Goal: Entertainment & Leisure: Consume media (video, audio)

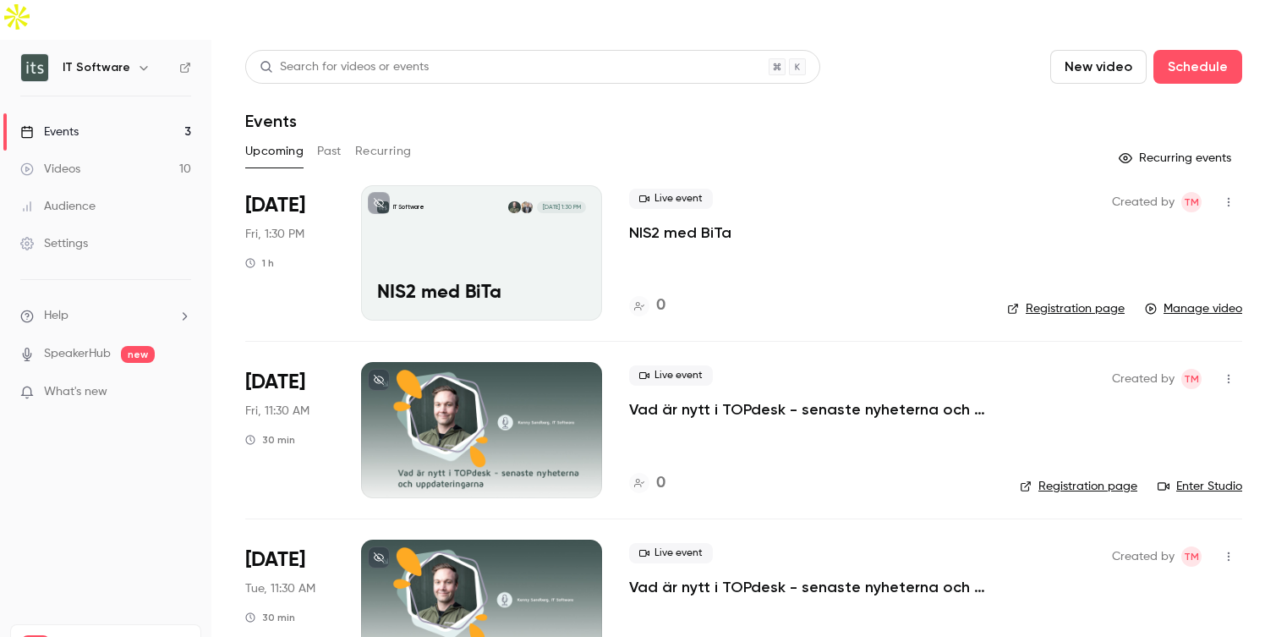
click at [321, 138] on button "Past" at bounding box center [329, 151] width 25 height 27
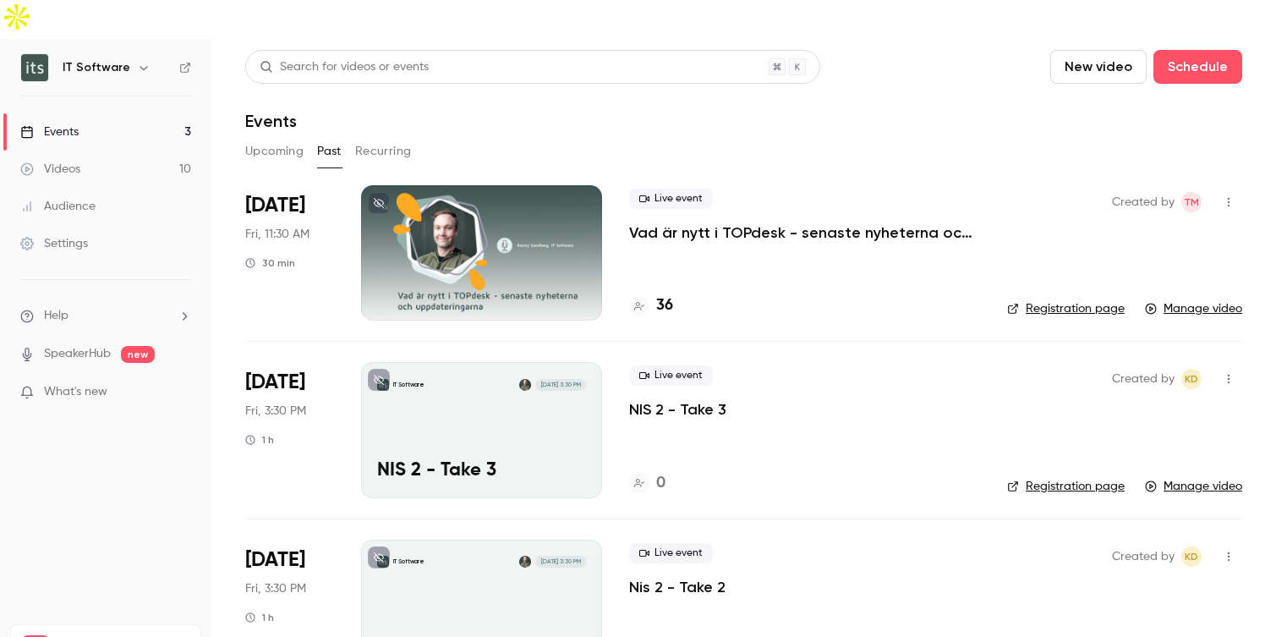
click at [282, 138] on button "Upcoming" at bounding box center [274, 151] width 58 height 27
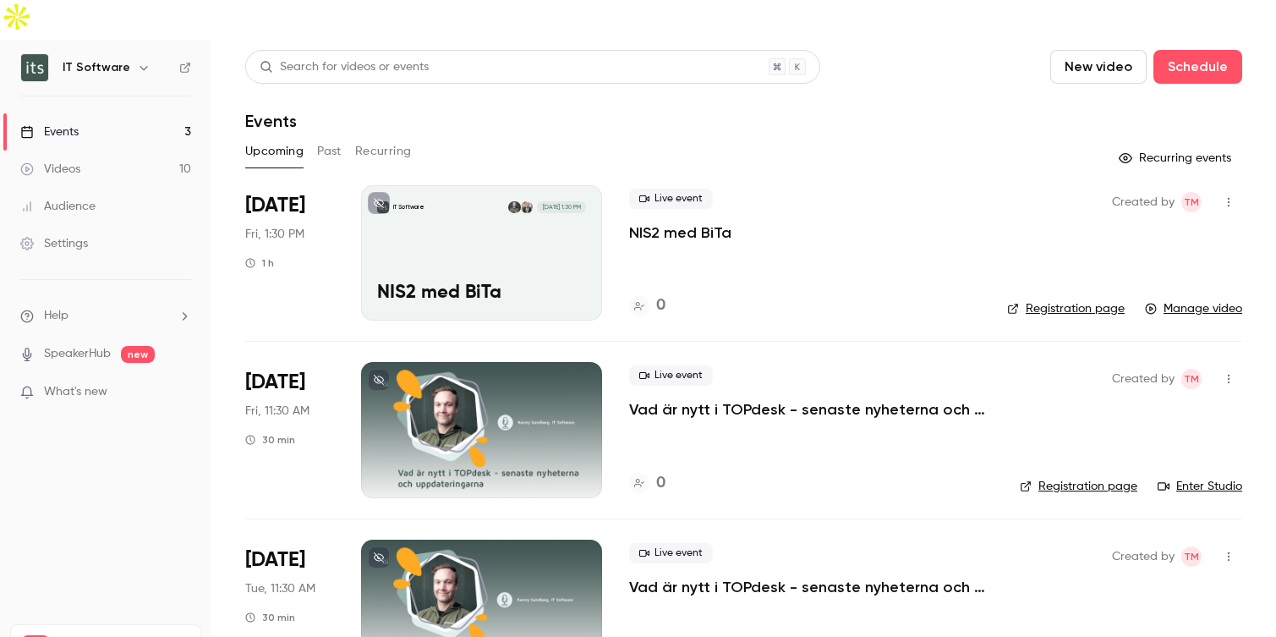
click at [59, 161] on div "Videos" at bounding box center [50, 169] width 60 height 17
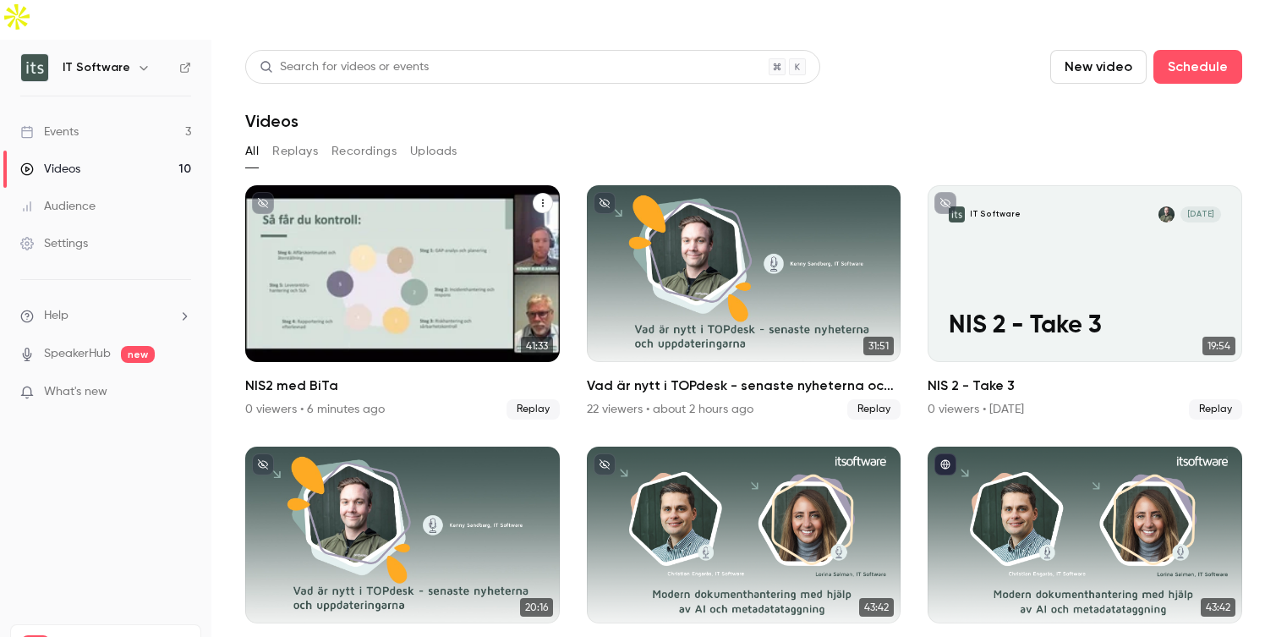
click at [289, 312] on p "NIS2 med BiTa" at bounding box center [402, 326] width 272 height 29
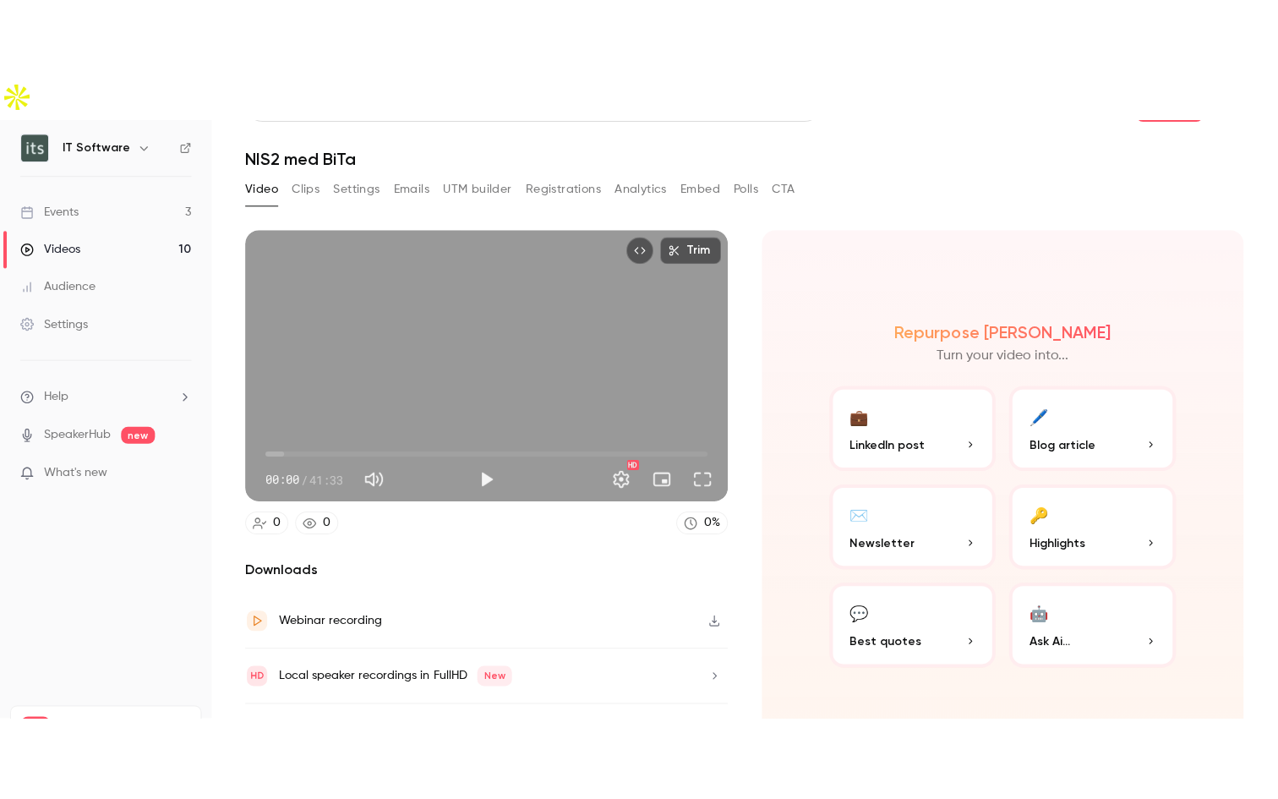
scroll to position [39, 0]
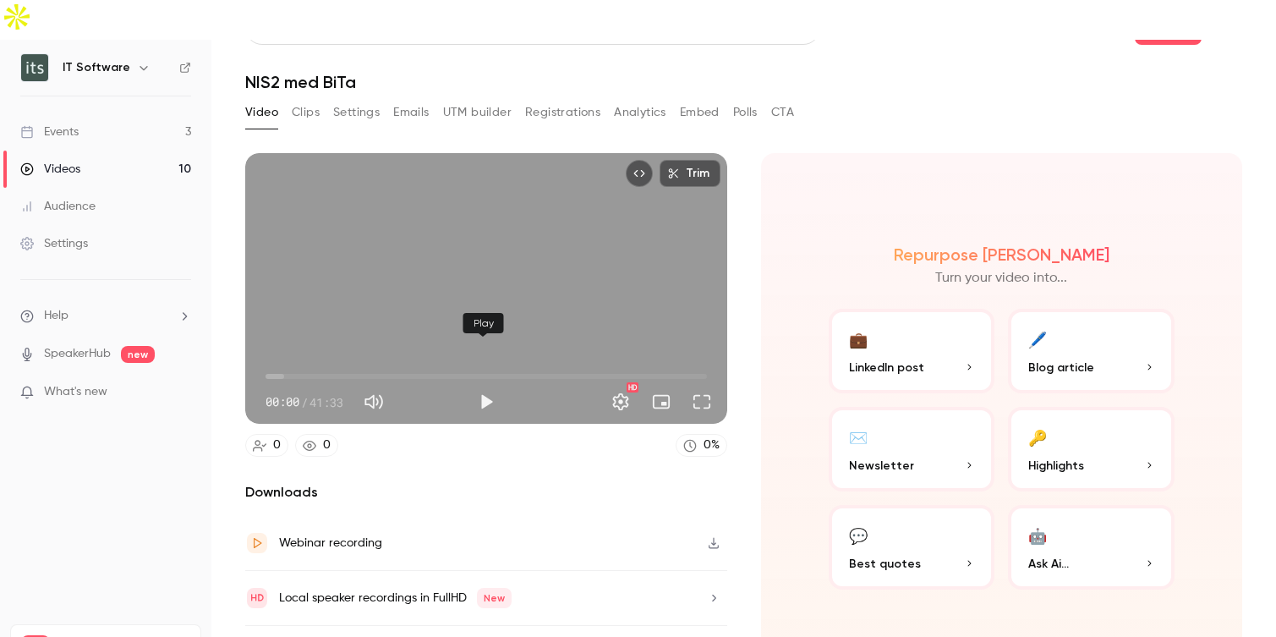
click at [487, 385] on button "Play" at bounding box center [486, 402] width 34 height 34
click at [698, 385] on button "Full screen" at bounding box center [702, 402] width 34 height 34
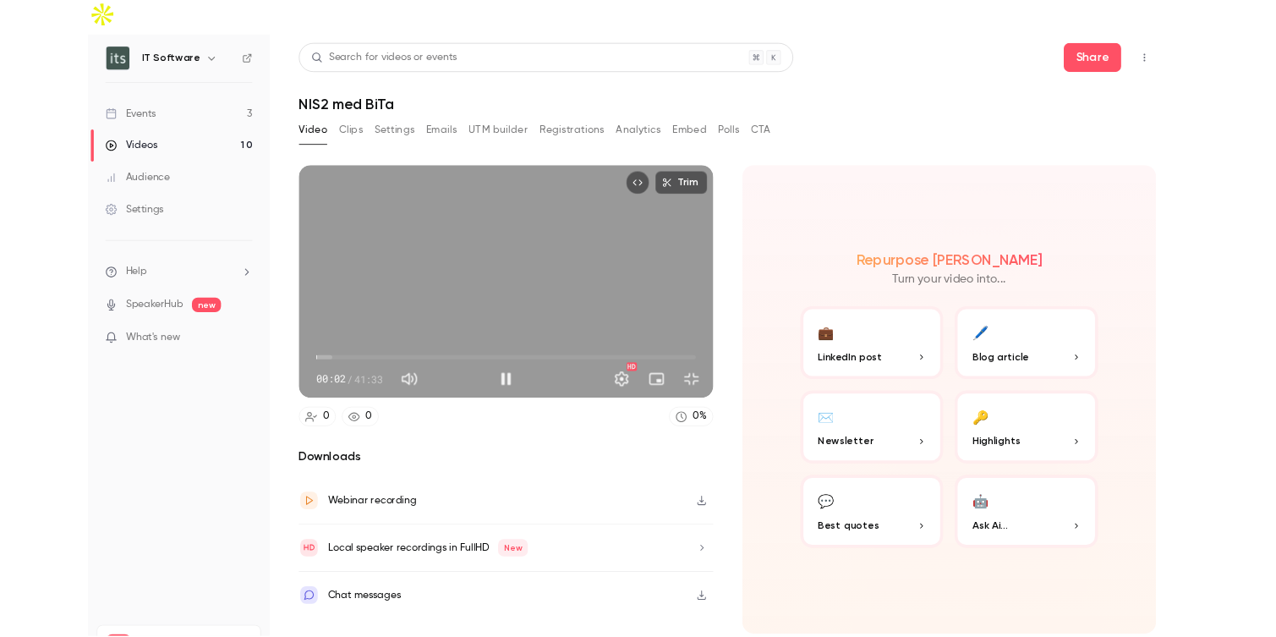
scroll to position [0, 0]
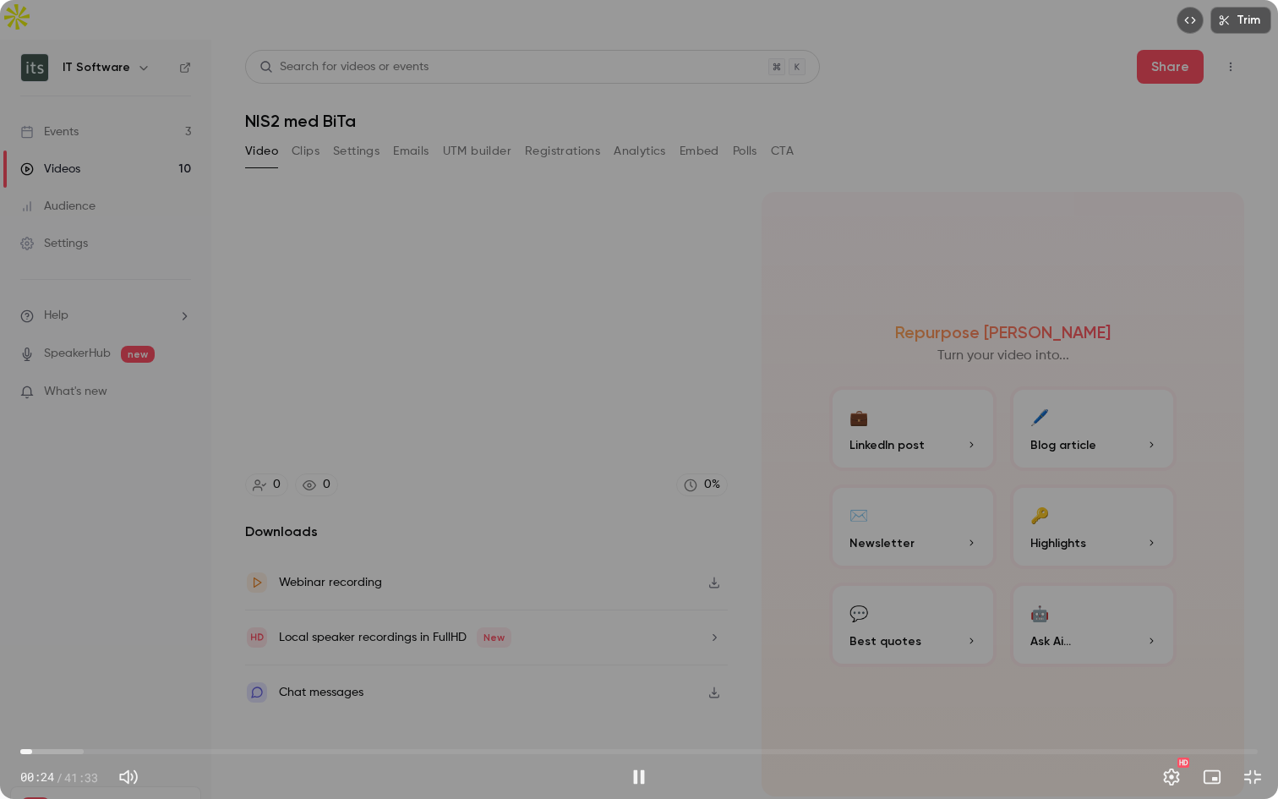
click at [56, 636] on span "00:24" at bounding box center [639, 751] width 1238 height 27
click at [46, 636] on span "01:12" at bounding box center [639, 751] width 1238 height 27
click at [49, 636] on span "00:52" at bounding box center [46, 751] width 5 height 5
click at [48, 636] on span "01:02" at bounding box center [50, 751] width 5 height 5
click at [46, 636] on span "00:51" at bounding box center [45, 751] width 5 height 5
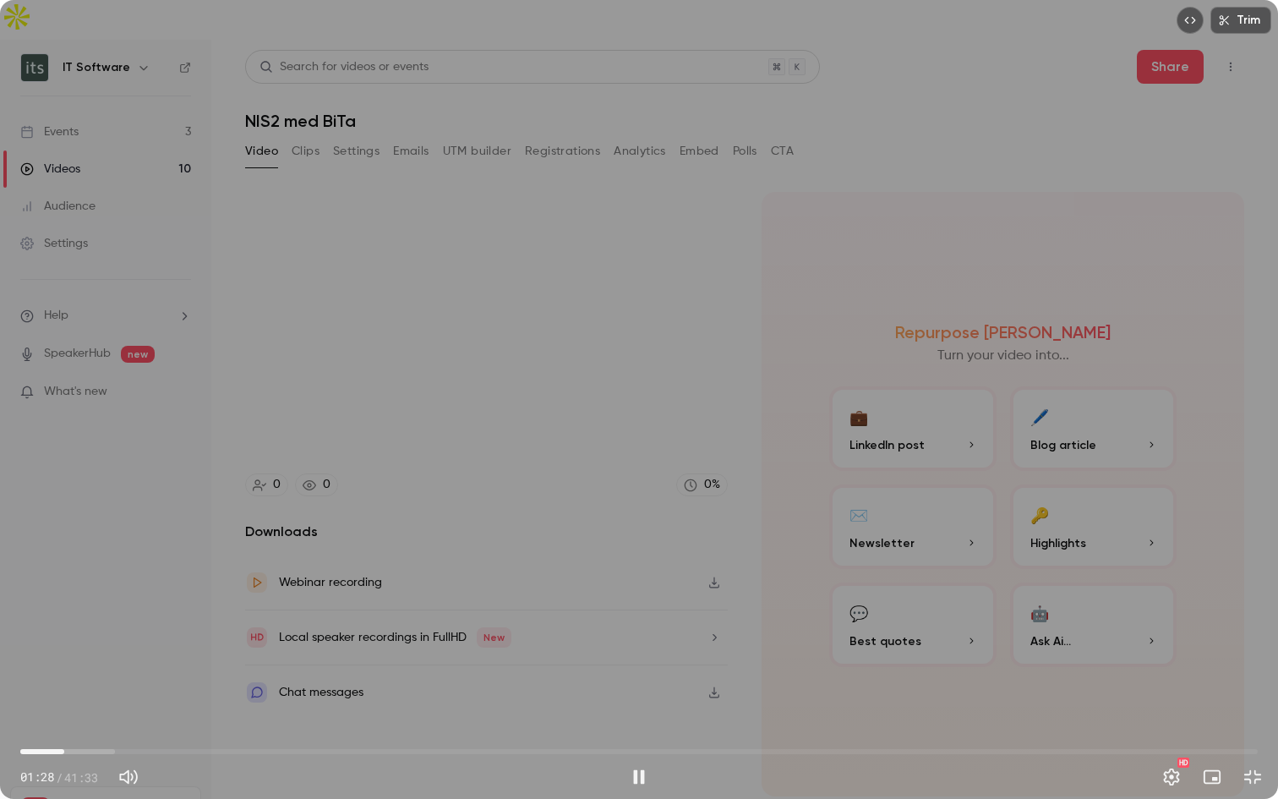
click at [91, 636] on span "01:28" at bounding box center [639, 751] width 1238 height 27
click at [443, 636] on div "Trim 02:28 02:28 / 41:33 HD" at bounding box center [639, 399] width 1278 height 799
click at [452, 636] on div "Trim 02:29 02:29 / 41:33 HD" at bounding box center [639, 399] width 1278 height 799
click at [148, 636] on span "02:34" at bounding box center [639, 751] width 1238 height 27
click at [191, 636] on span "04:17" at bounding box center [639, 751] width 1238 height 27
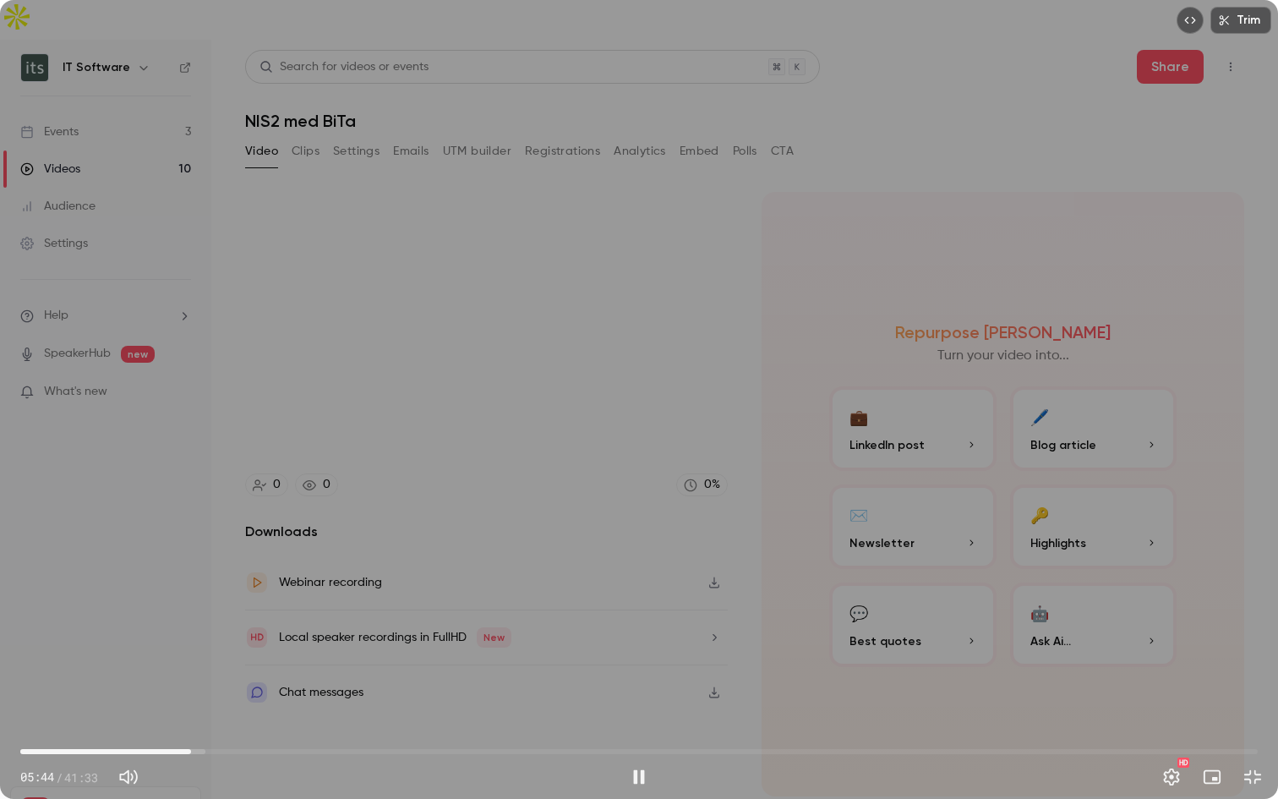
click at [228, 636] on span "05:44" at bounding box center [639, 751] width 1238 height 27
click at [258, 636] on span "07:58" at bounding box center [639, 751] width 1238 height 27
click at [270, 636] on span "08:00" at bounding box center [639, 751] width 1238 height 27
click at [292, 636] on span "08:22" at bounding box center [639, 751] width 1238 height 27
click at [314, 636] on span "09:51" at bounding box center [639, 751] width 1238 height 27
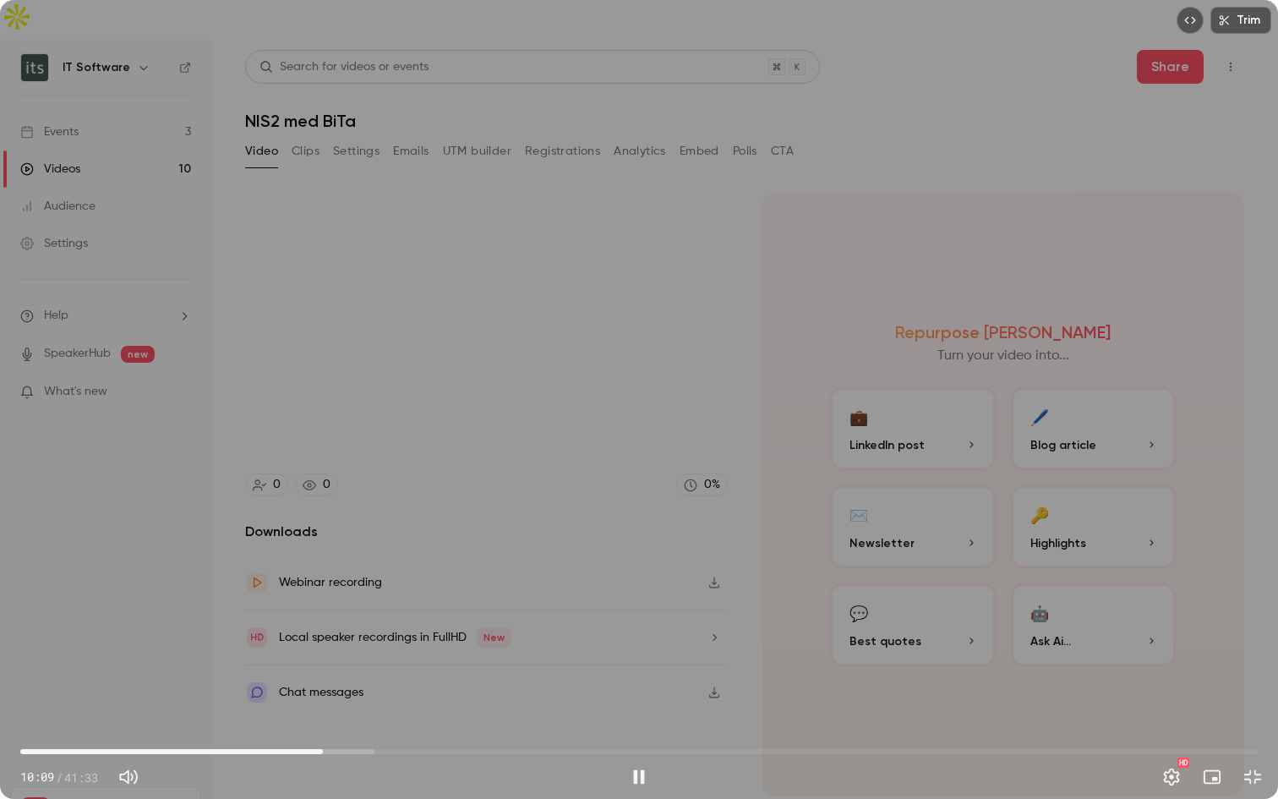
click at [267, 636] on div "10:09 / 41:33" at bounding box center [321, 776] width 602 height 27
click at [415, 636] on span "13:15" at bounding box center [639, 751] width 1238 height 27
click at [485, 636] on span "13:15" at bounding box center [639, 751] width 1238 height 27
click at [964, 636] on span "15:45" at bounding box center [639, 751] width 1238 height 27
click at [1053, 636] on span "31:41" at bounding box center [639, 751] width 1238 height 27
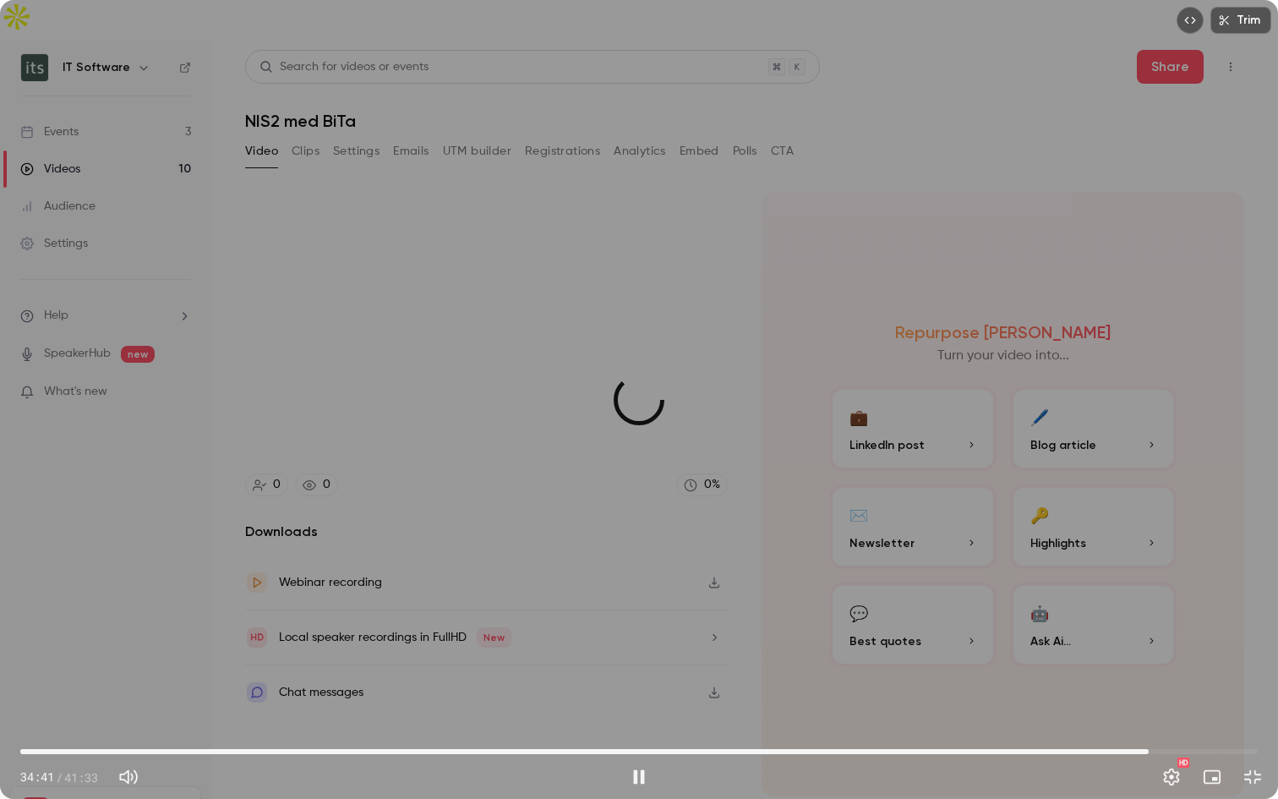
click at [1149, 636] on span "37:53" at bounding box center [639, 751] width 1238 height 27
click at [1198, 636] on span "37:55" at bounding box center [639, 751] width 1238 height 27
click at [1172, 636] on span "38:39" at bounding box center [639, 751] width 1238 height 27
click at [1145, 636] on span "37:46" at bounding box center [639, 751] width 1238 height 27
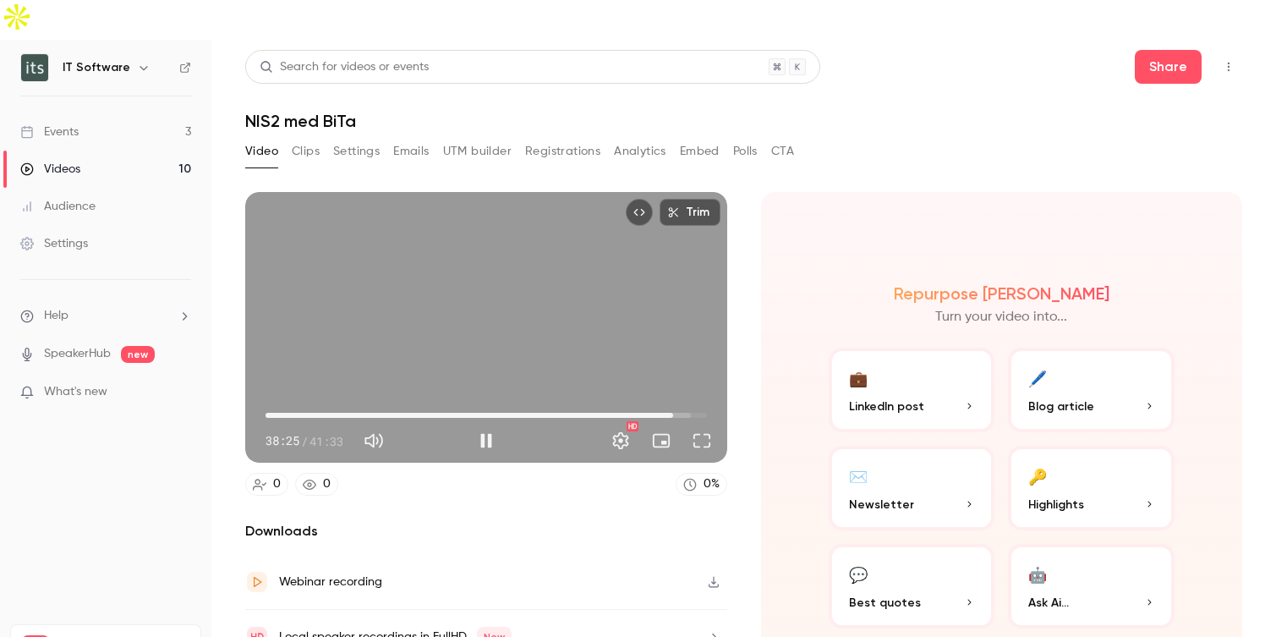
type input "******"
click at [474, 424] on button "Pause" at bounding box center [486, 441] width 34 height 34
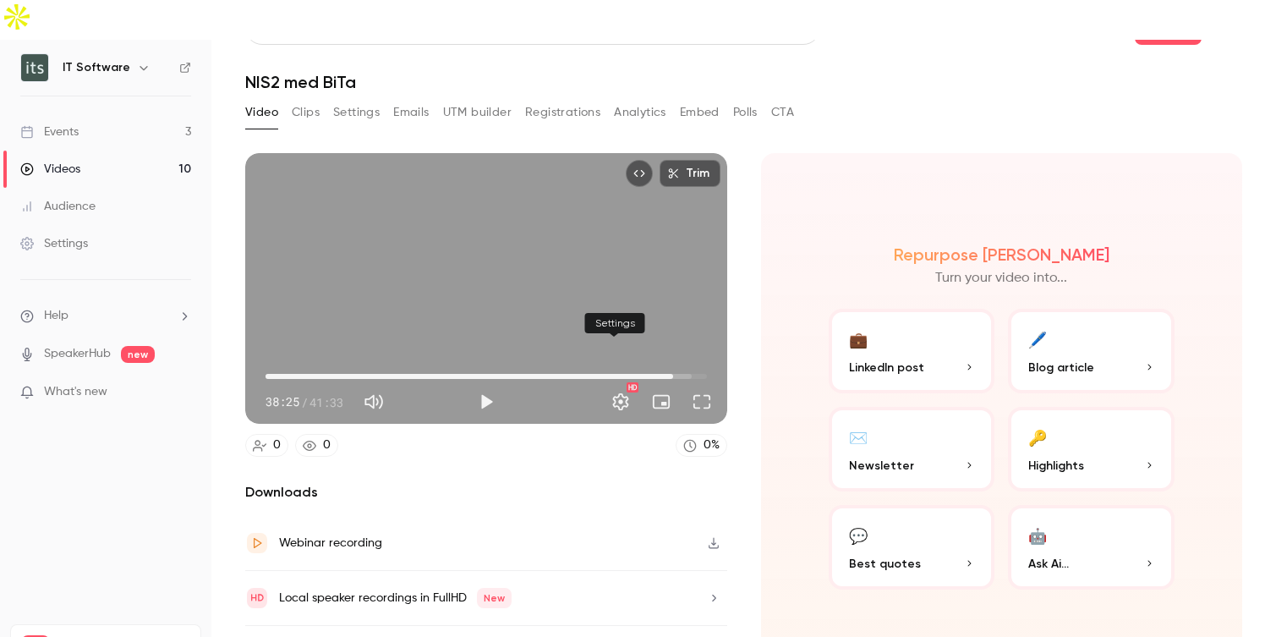
click at [618, 385] on button "Settings" at bounding box center [621, 402] width 34 height 34
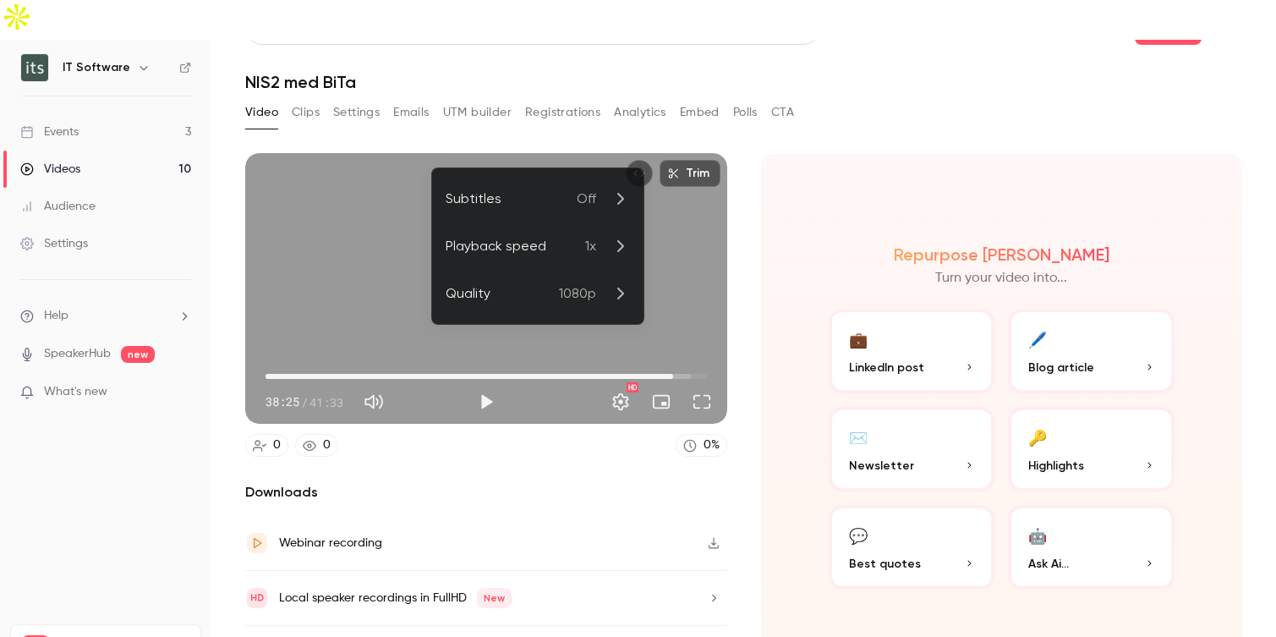
click at [744, 435] on div at bounding box center [638, 318] width 1276 height 637
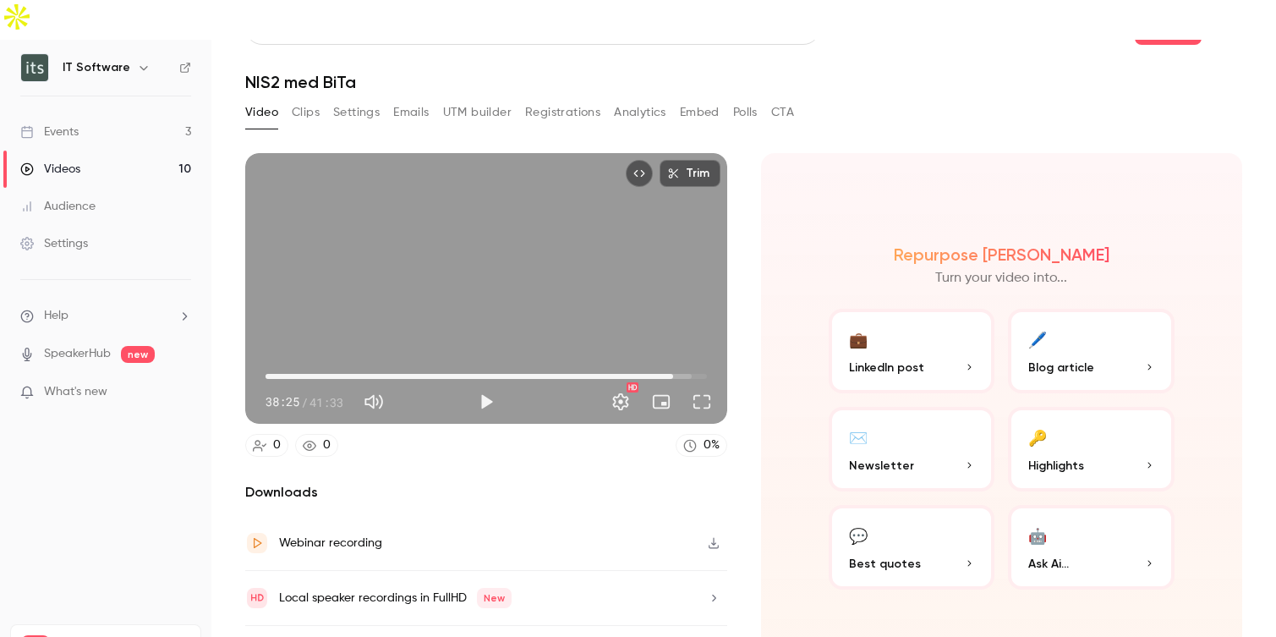
click at [707, 592] on icon "button" at bounding box center [714, 598] width 14 height 12
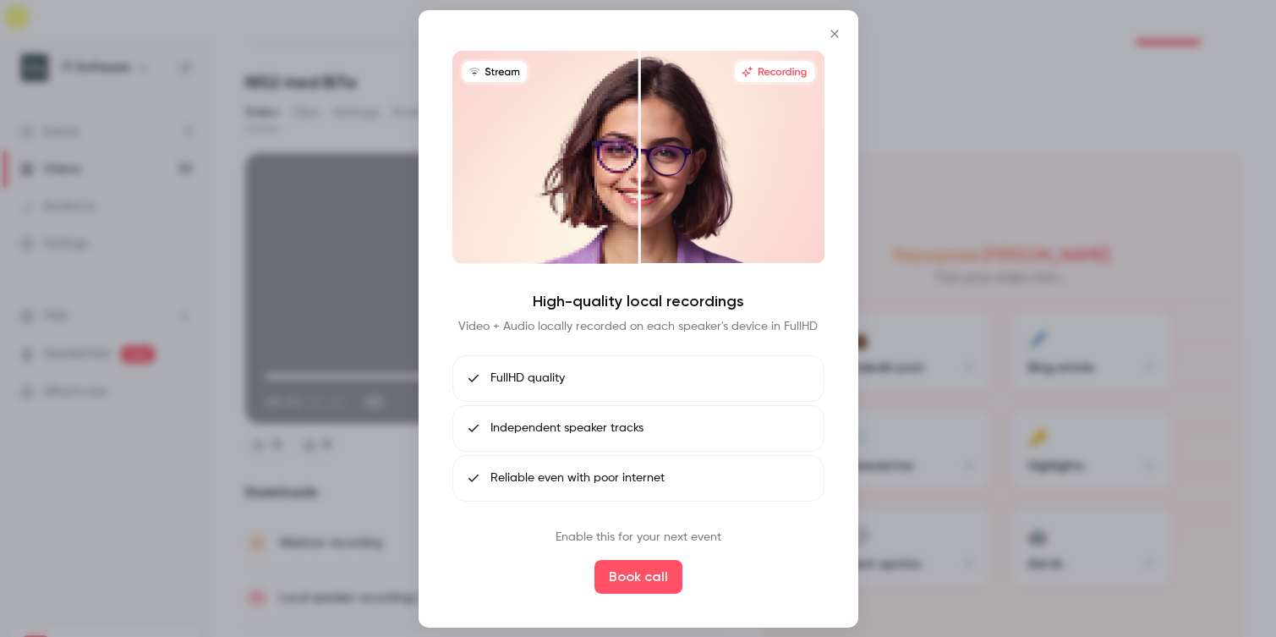
click at [837, 33] on icon "Close" at bounding box center [834, 33] width 20 height 14
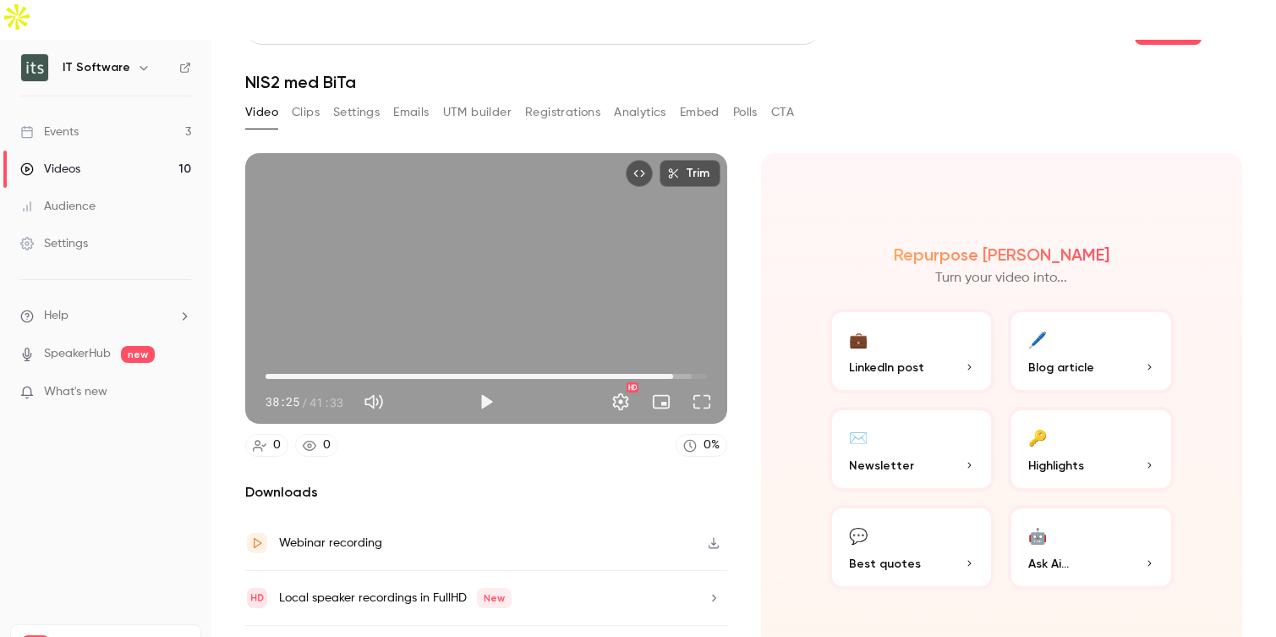
scroll to position [0, 0]
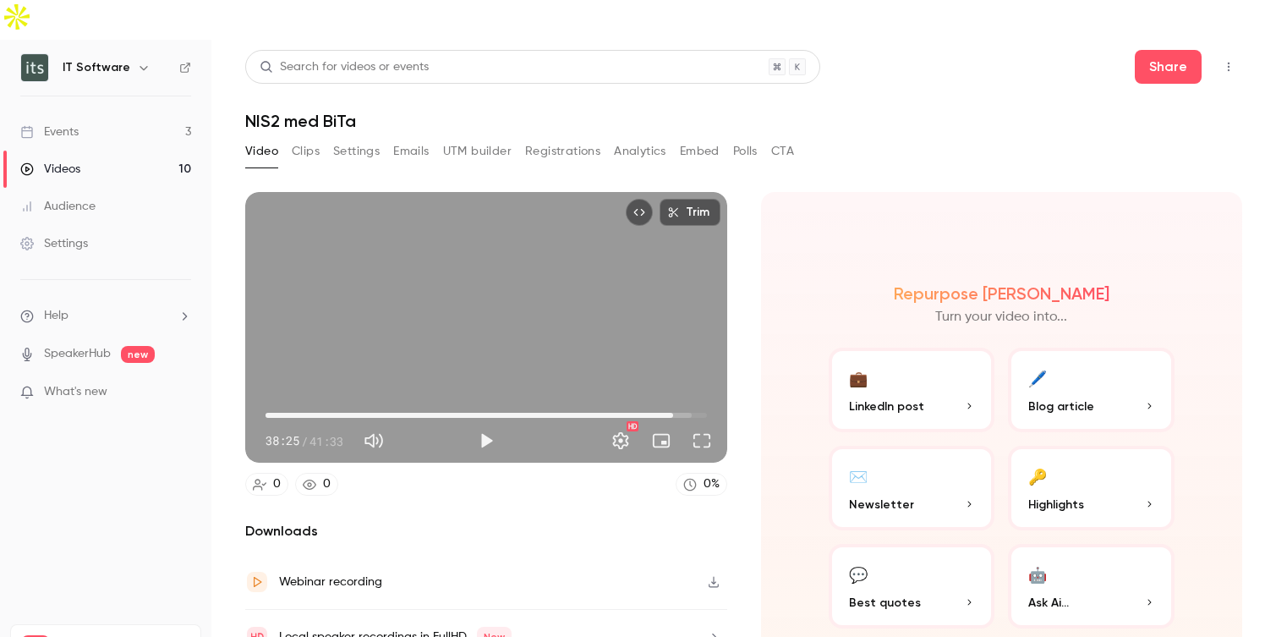
click at [791, 192] on div "Repurpose Ai Turn your video into... 💼 LinkedIn post 🖊️ Blog article ✉️ Newslet…" at bounding box center [1002, 455] width 482 height 527
click at [1222, 61] on icon "Top Bar Actions" at bounding box center [1229, 67] width 14 height 12
click at [1242, 24] on div at bounding box center [638, 318] width 1276 height 637
click at [1222, 61] on icon "Top Bar Actions" at bounding box center [1229, 67] width 14 height 12
click at [914, 113] on div at bounding box center [638, 318] width 1276 height 637
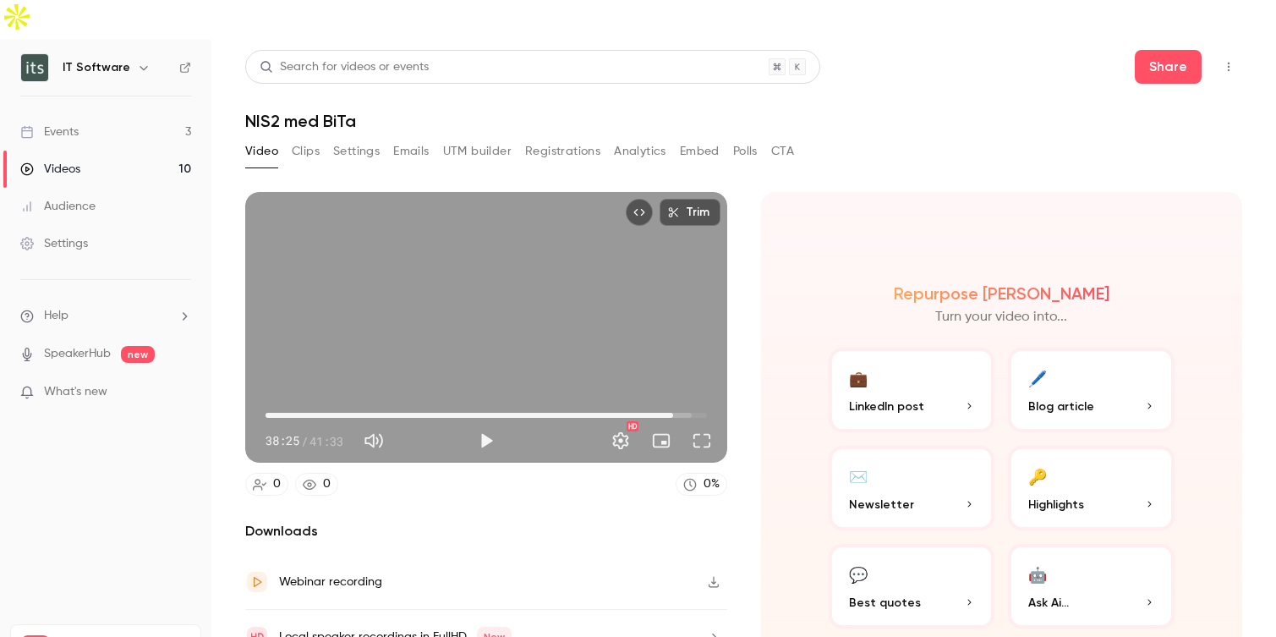
click at [318, 138] on button "Clips" at bounding box center [306, 151] width 28 height 27
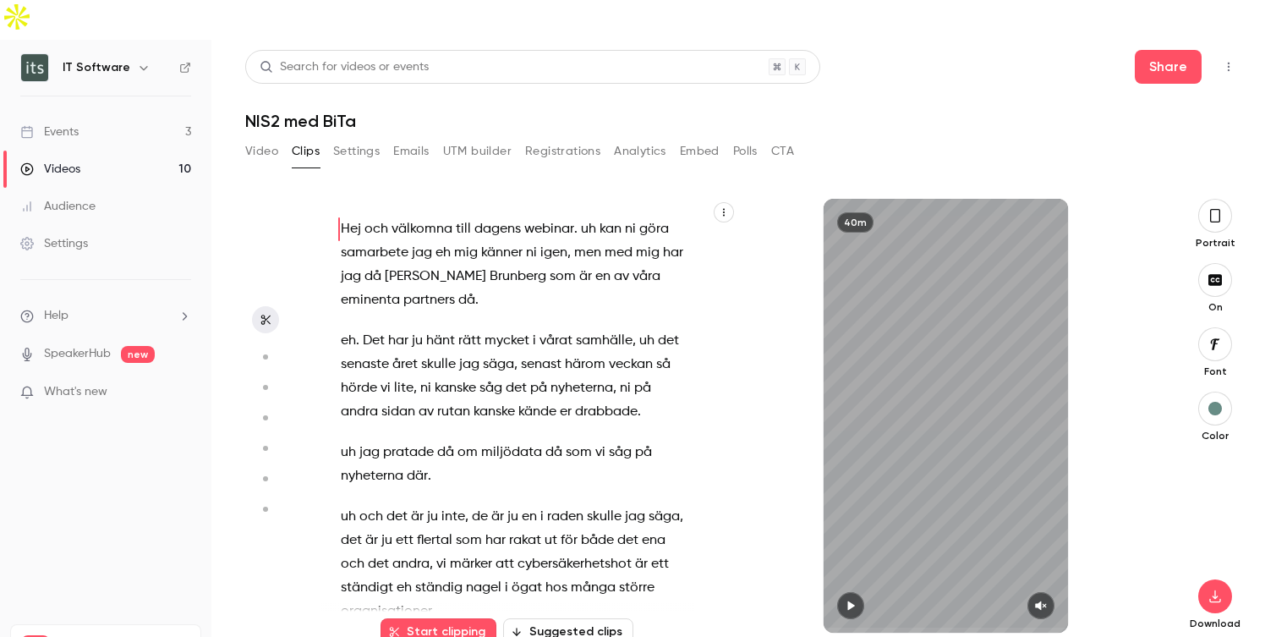
click at [360, 138] on button "Settings" at bounding box center [356, 151] width 46 height 27
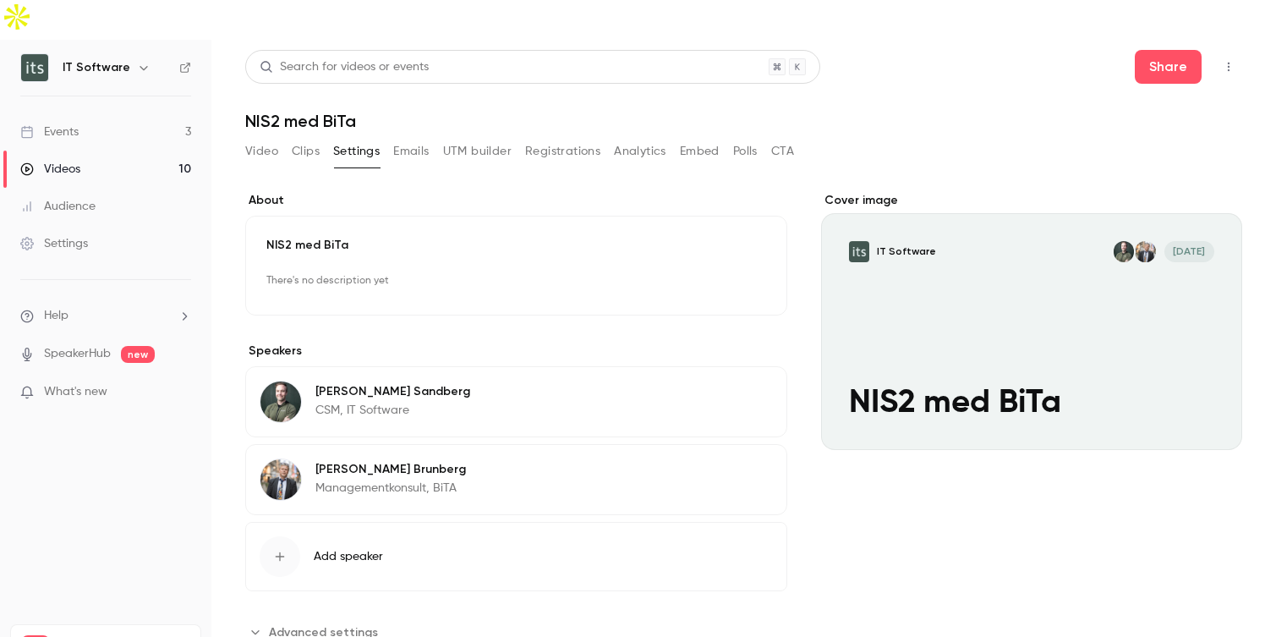
click at [416, 138] on button "Emails" at bounding box center [411, 151] width 36 height 27
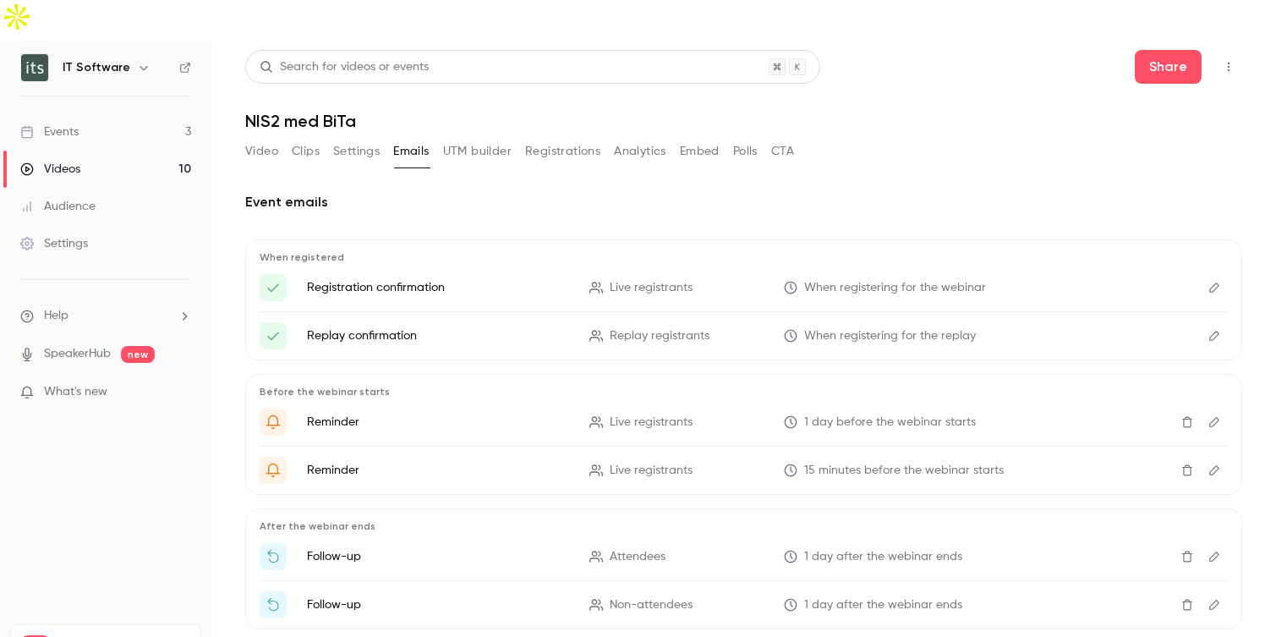
click at [480, 138] on button "UTM builder" at bounding box center [477, 151] width 68 height 27
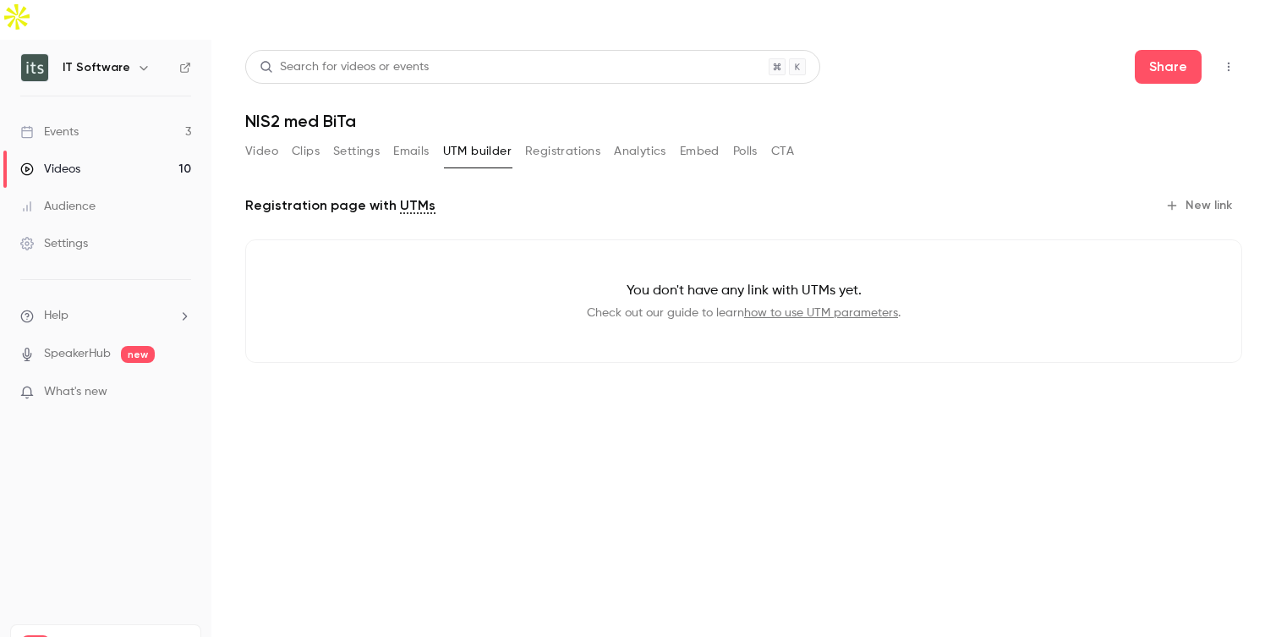
click at [554, 138] on button "Registrations" at bounding box center [562, 151] width 75 height 27
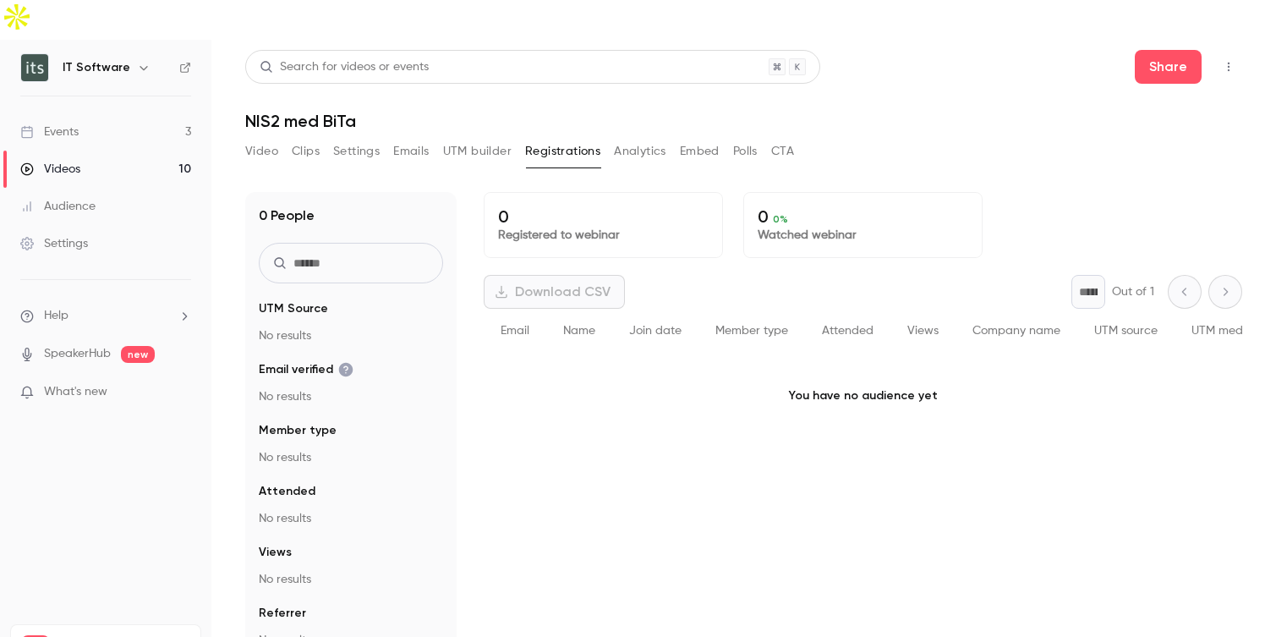
click at [639, 138] on button "Analytics" at bounding box center [640, 151] width 52 height 27
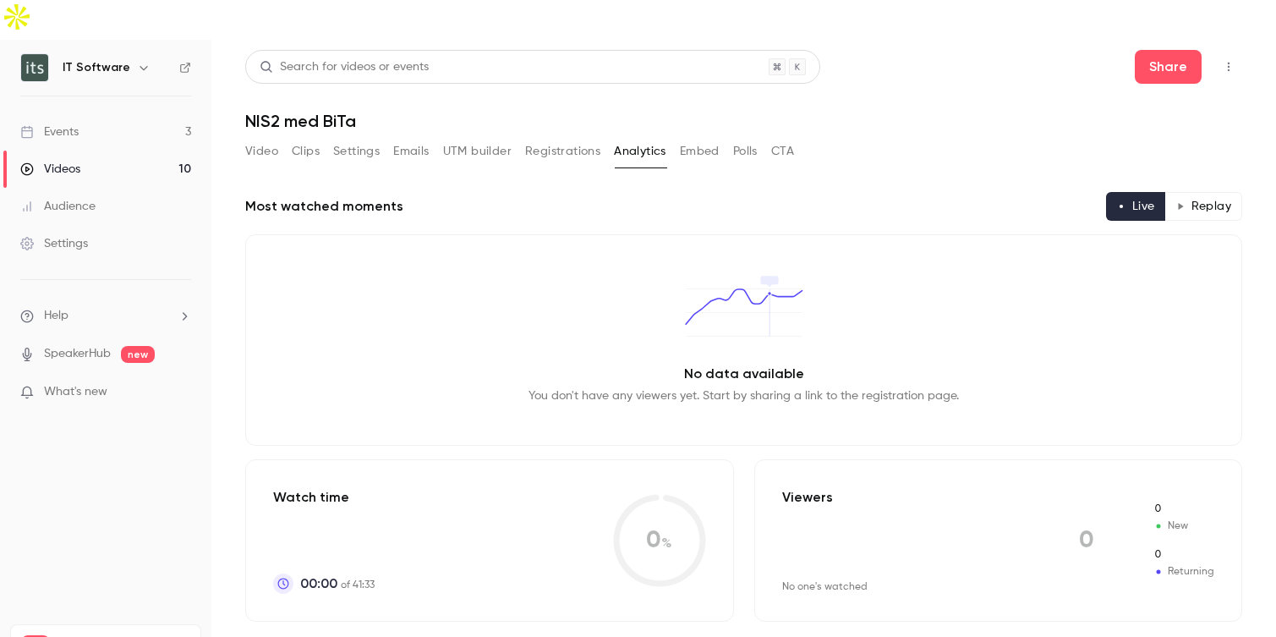
click at [700, 138] on button "Embed" at bounding box center [700, 151] width 40 height 27
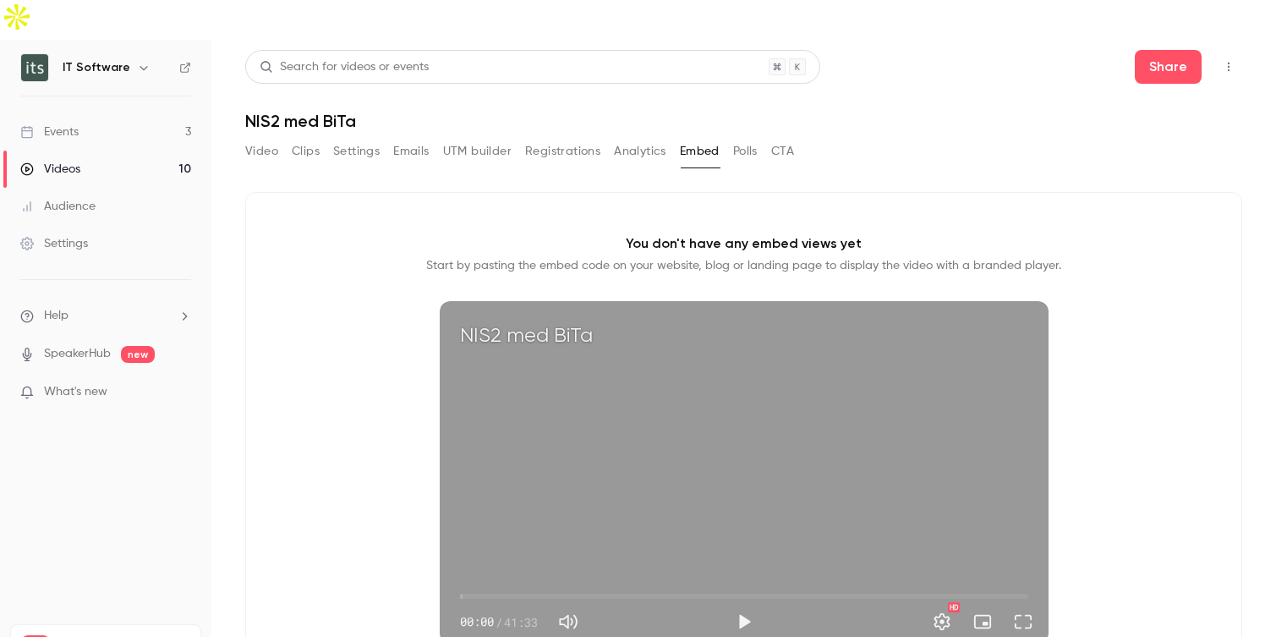
click at [751, 138] on button "Polls" at bounding box center [745, 151] width 25 height 27
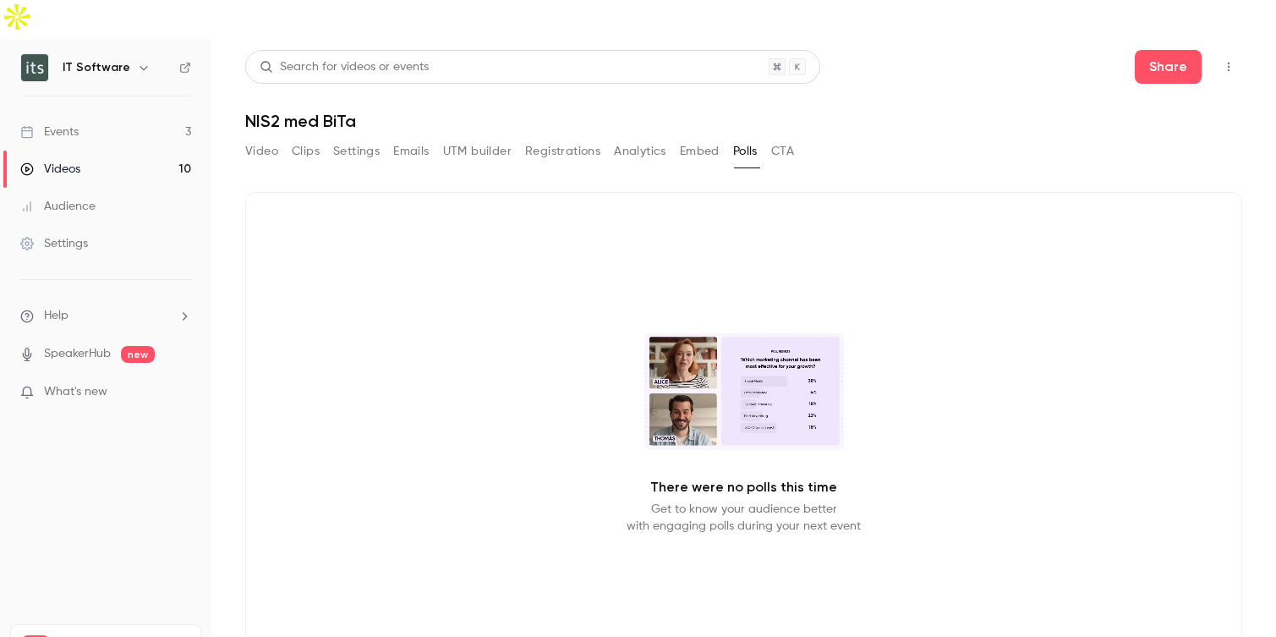
click at [790, 138] on button "CTA" at bounding box center [782, 151] width 23 height 27
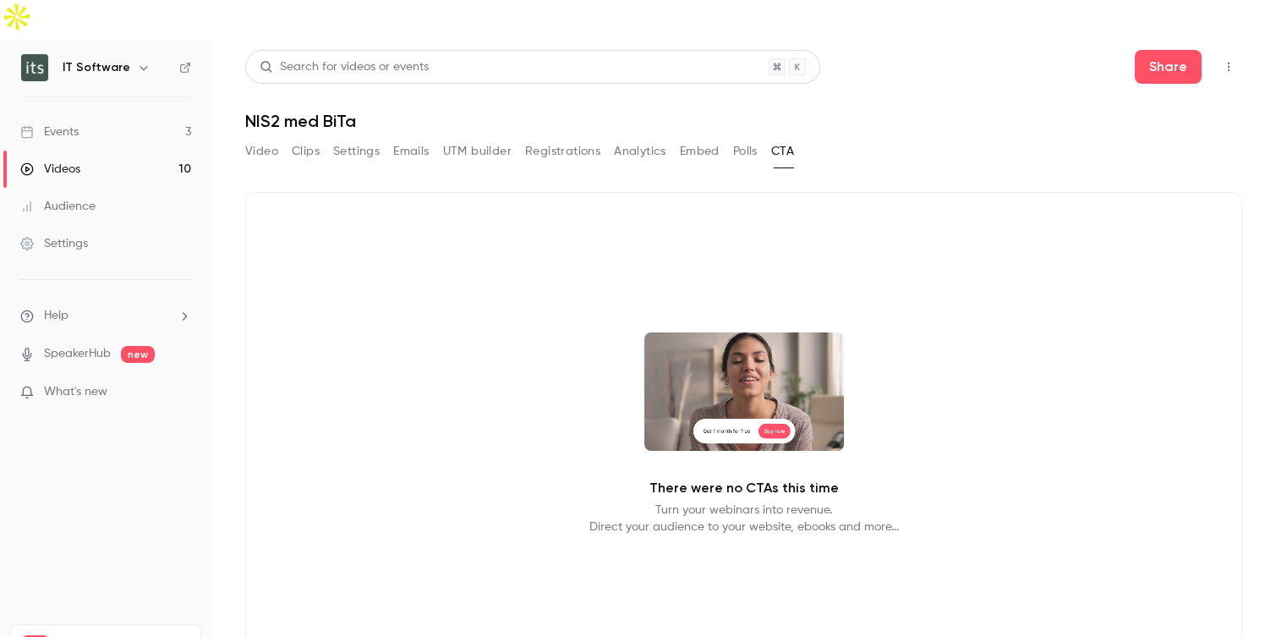
click at [265, 138] on button "Video" at bounding box center [261, 151] width 33 height 27
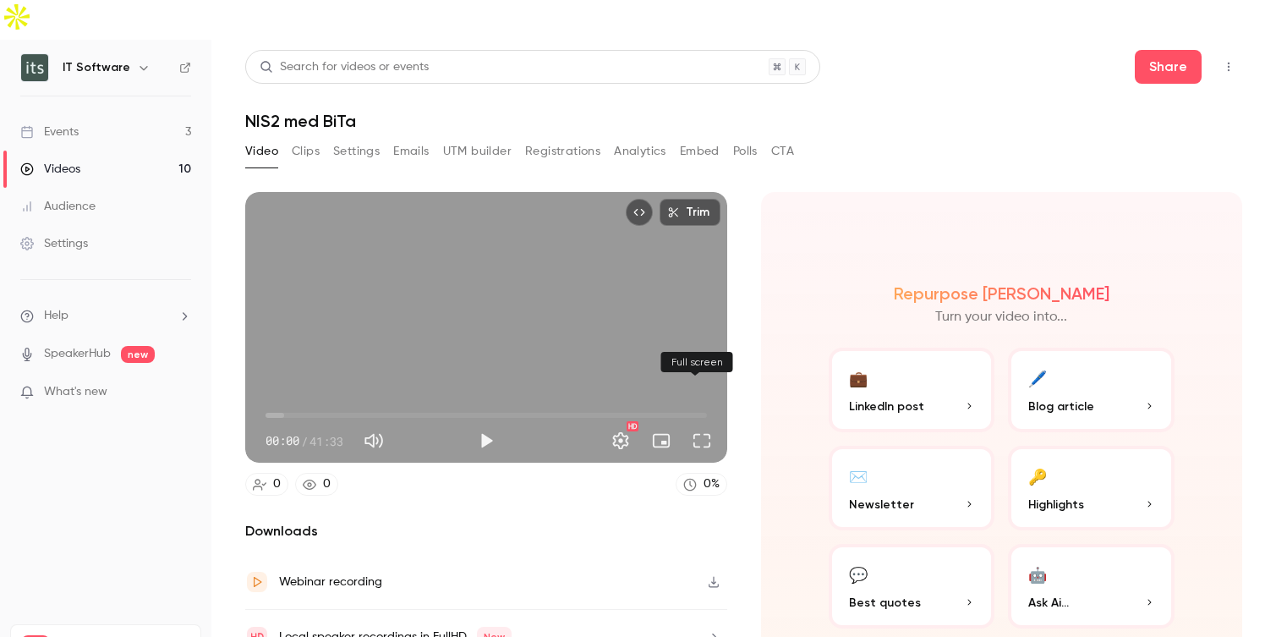
click at [708, 424] on button "Full screen" at bounding box center [702, 441] width 34 height 34
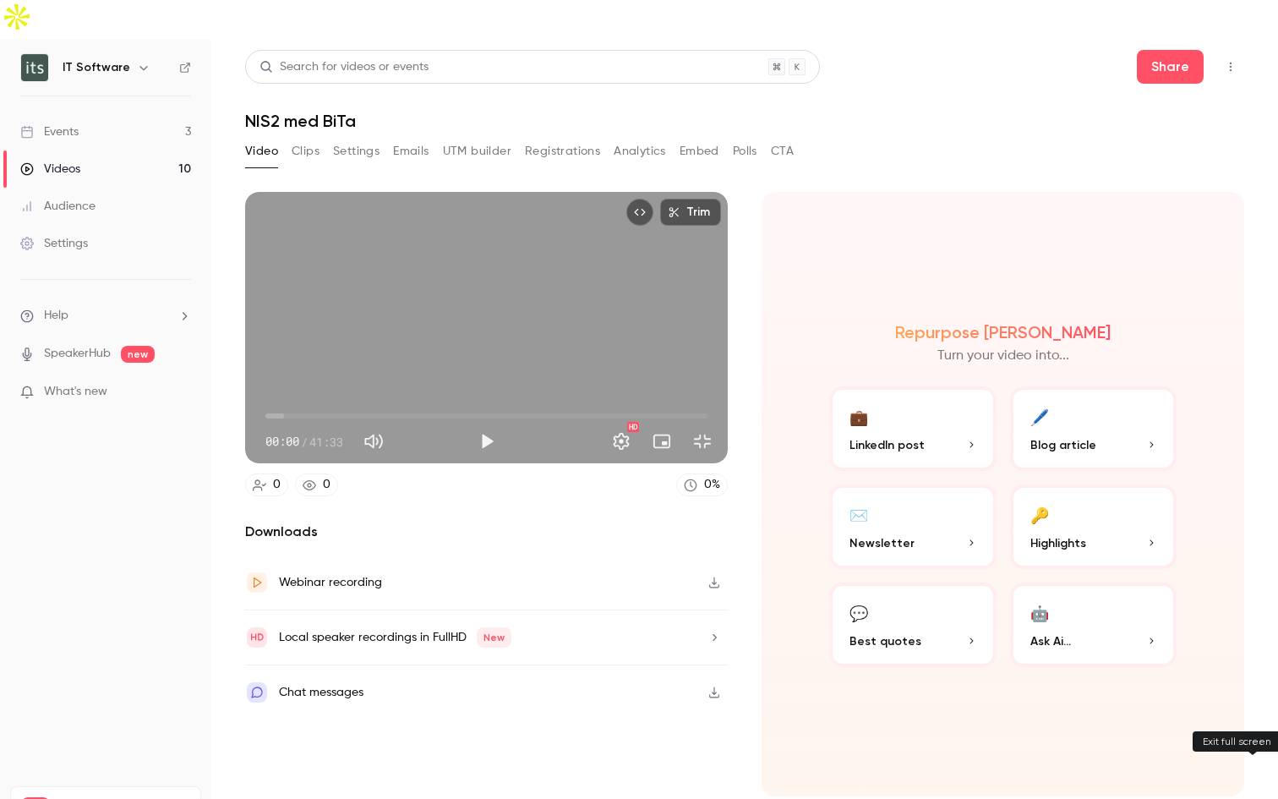
click at [719, 458] on button "Exit full screen" at bounding box center [703, 441] width 34 height 34
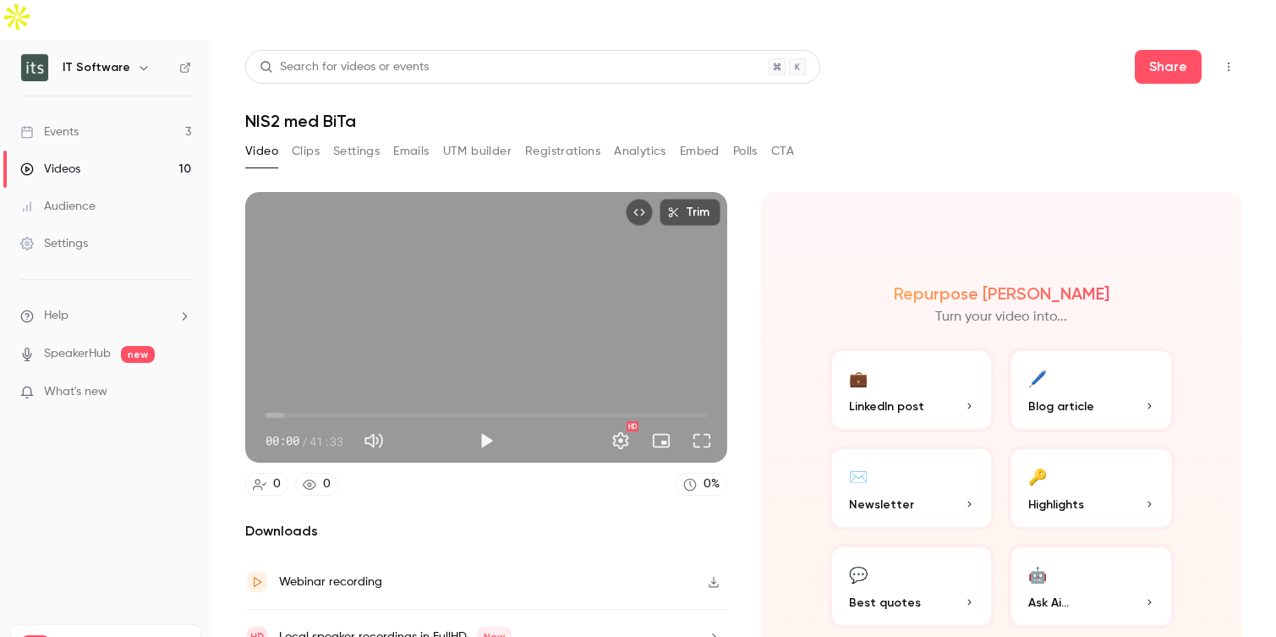
click at [676, 199] on button "Trim" at bounding box center [689, 212] width 61 height 27
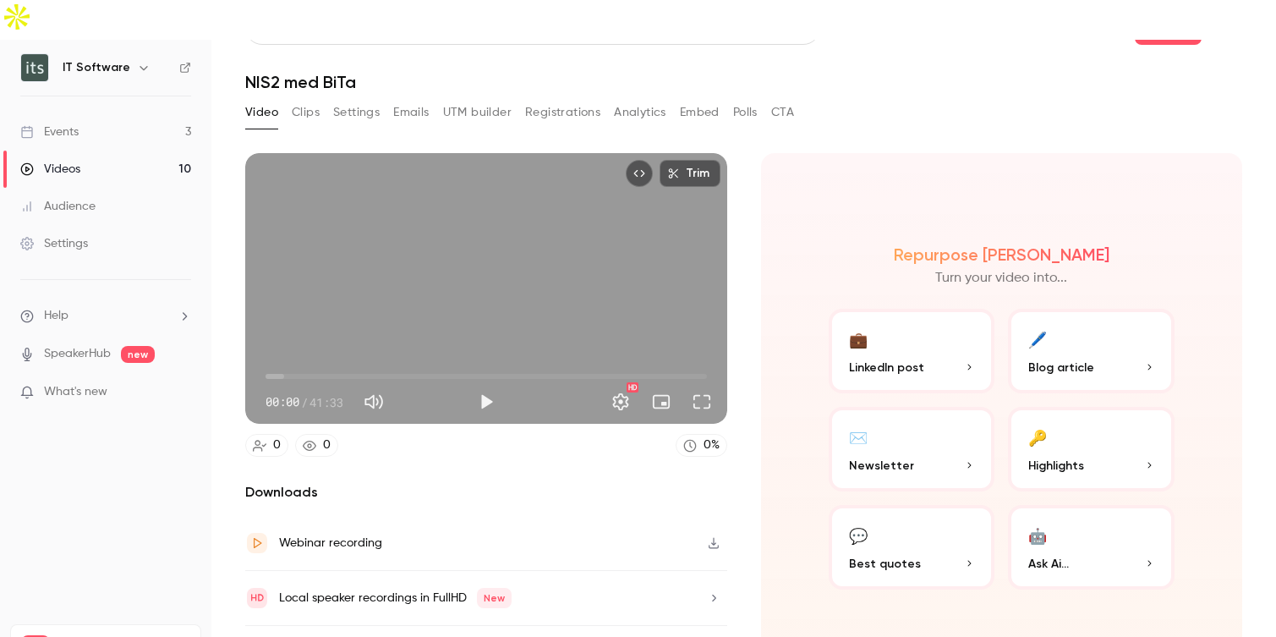
click at [309, 99] on button "Clips" at bounding box center [306, 112] width 28 height 27
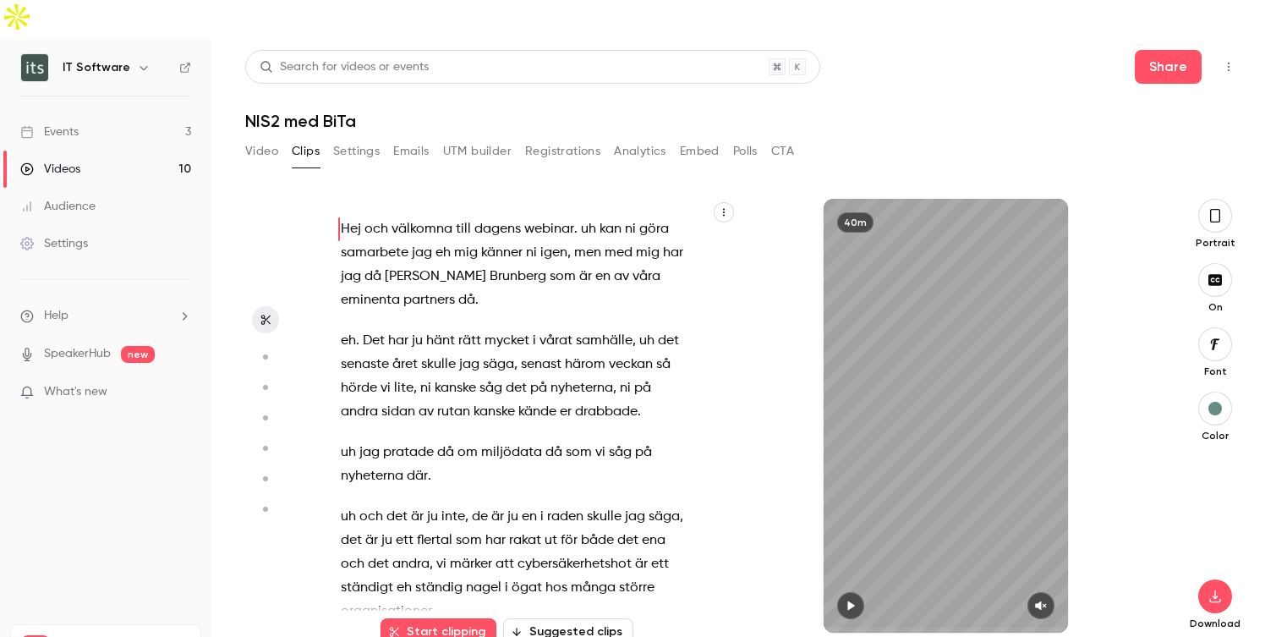
click at [365, 138] on button "Settings" at bounding box center [356, 151] width 46 height 27
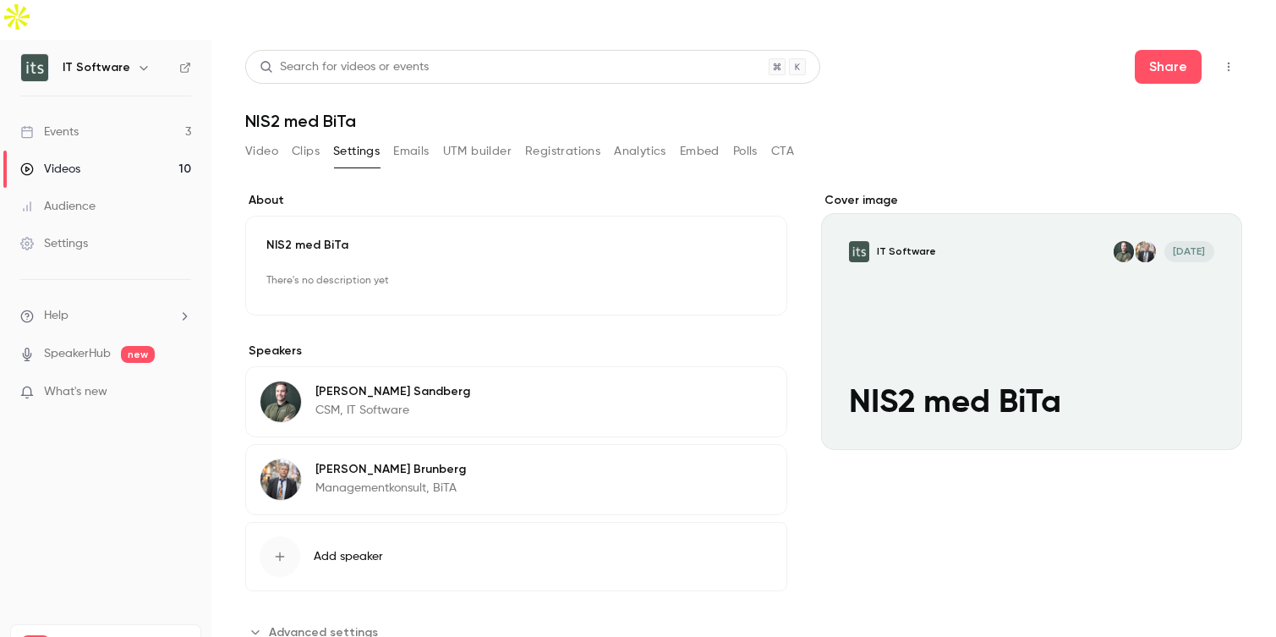
click at [421, 138] on button "Emails" at bounding box center [411, 151] width 36 height 27
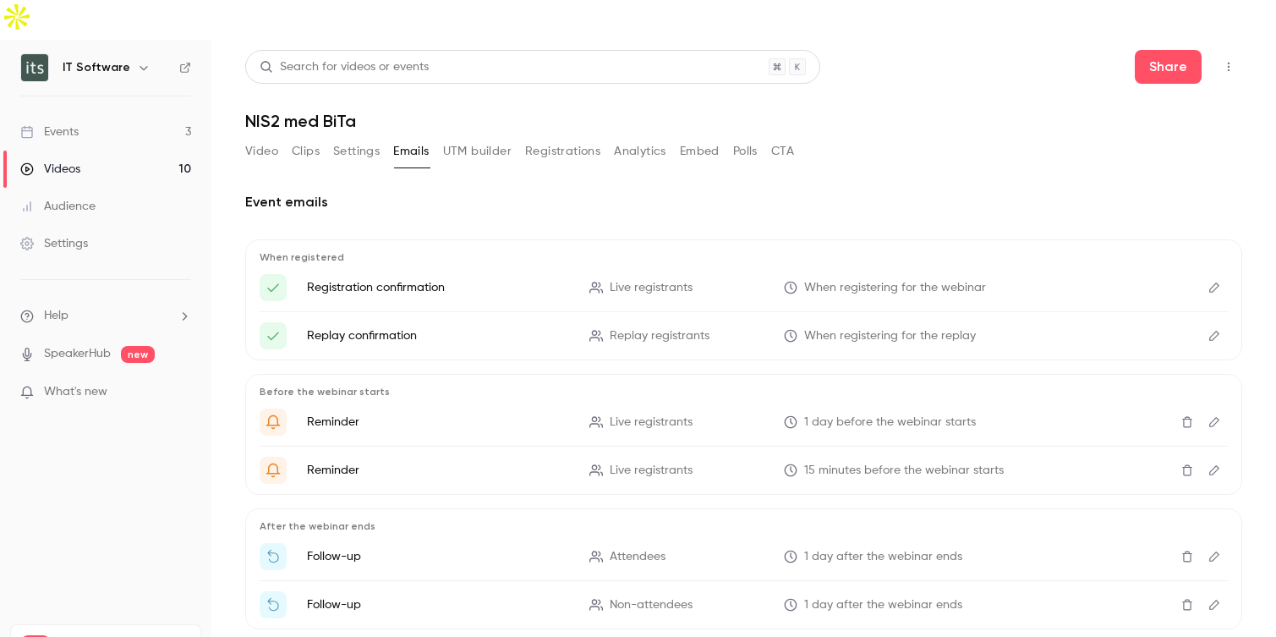
click at [484, 138] on button "UTM builder" at bounding box center [477, 151] width 68 height 27
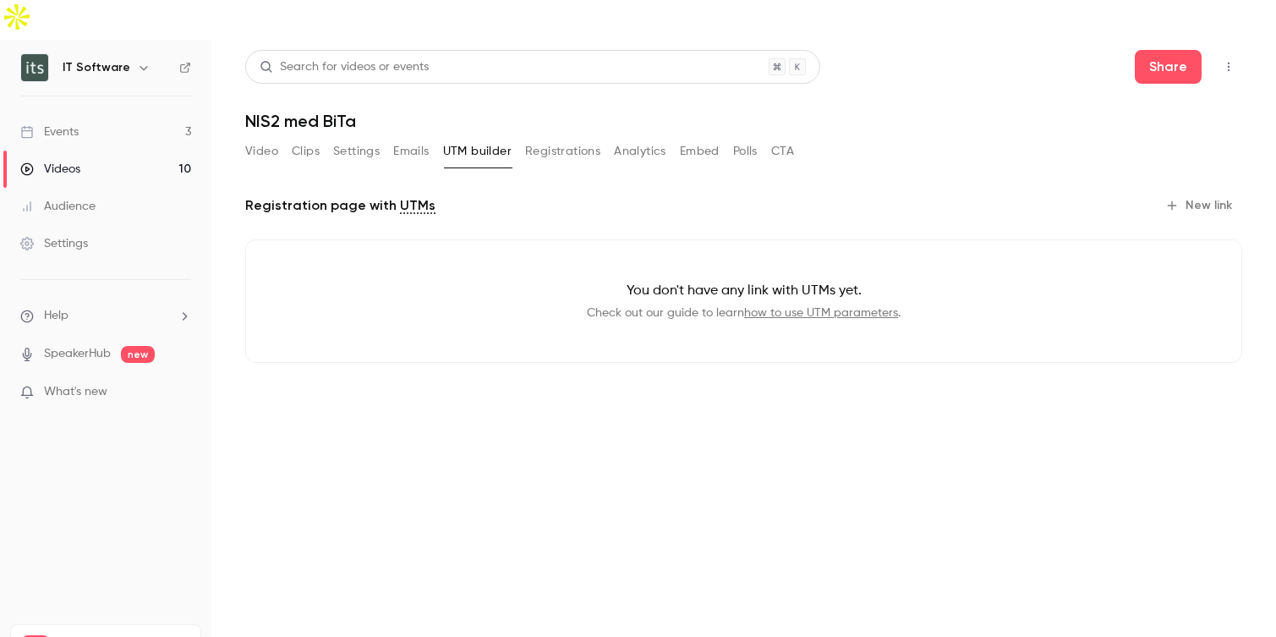
click at [406, 138] on button "Emails" at bounding box center [411, 151] width 36 height 27
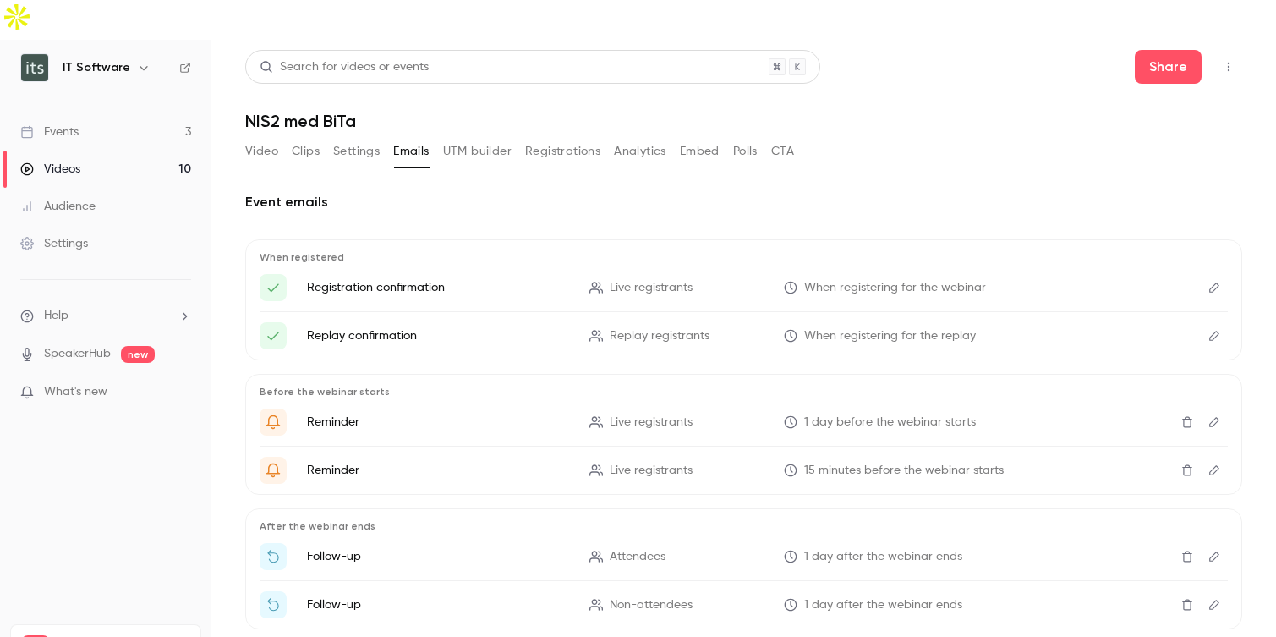
click at [490, 138] on button "UTM builder" at bounding box center [477, 151] width 68 height 27
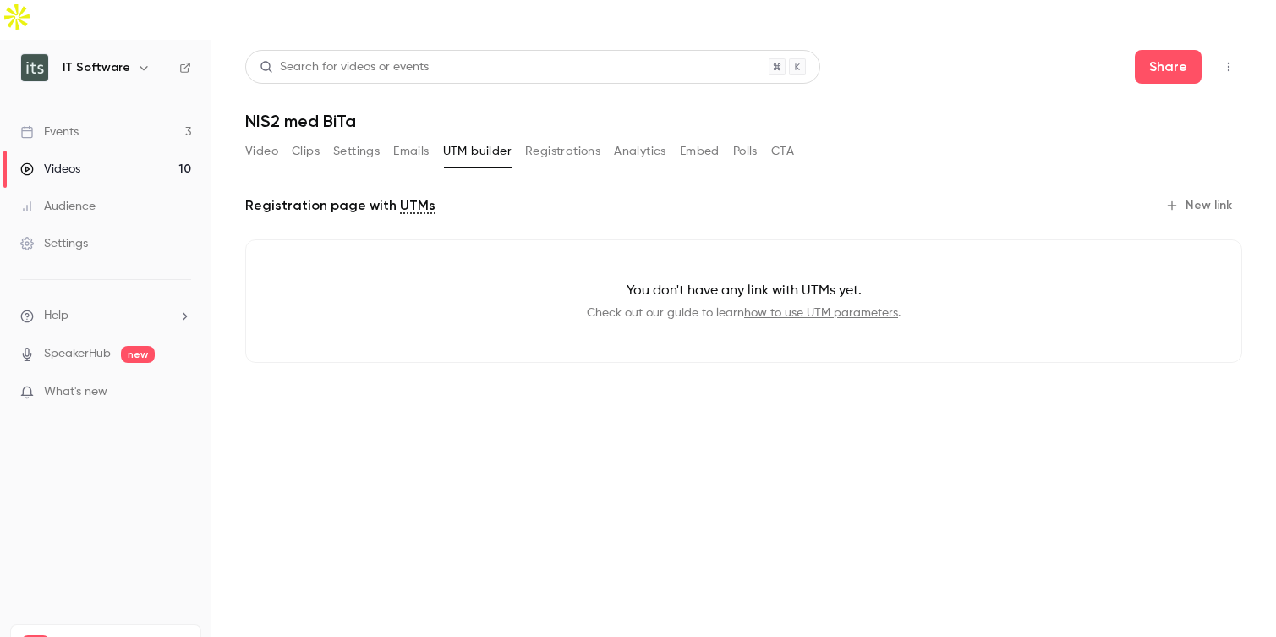
click at [574, 138] on button "Registrations" at bounding box center [562, 151] width 75 height 27
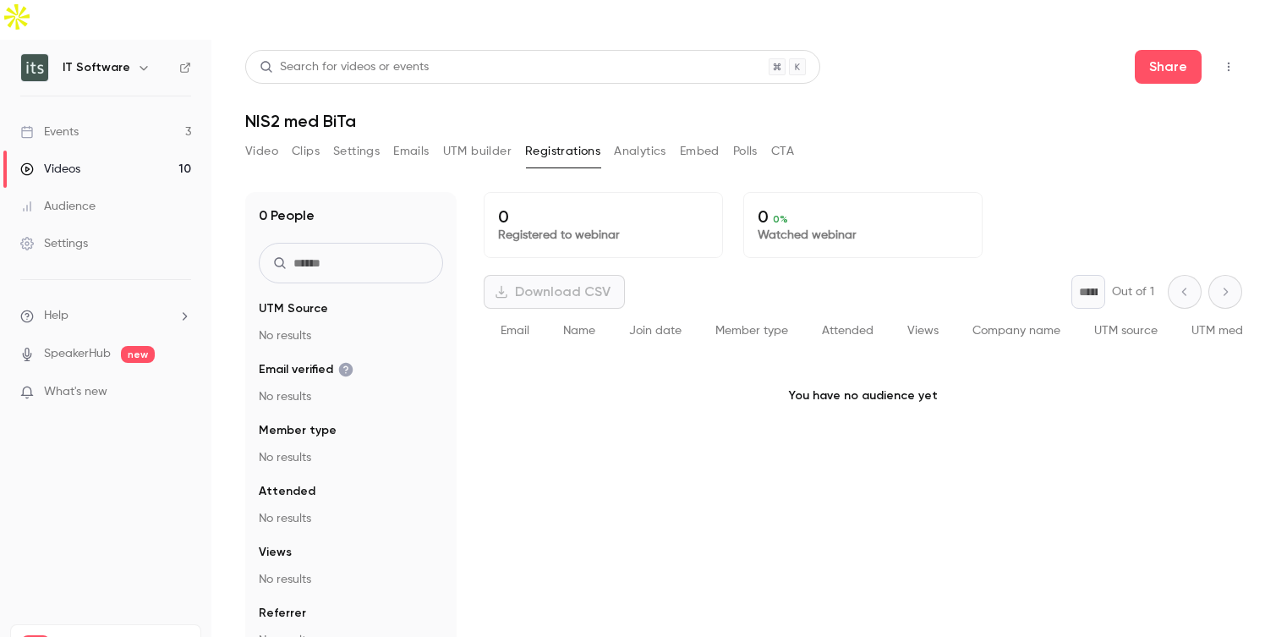
click at [655, 138] on button "Analytics" at bounding box center [640, 151] width 52 height 27
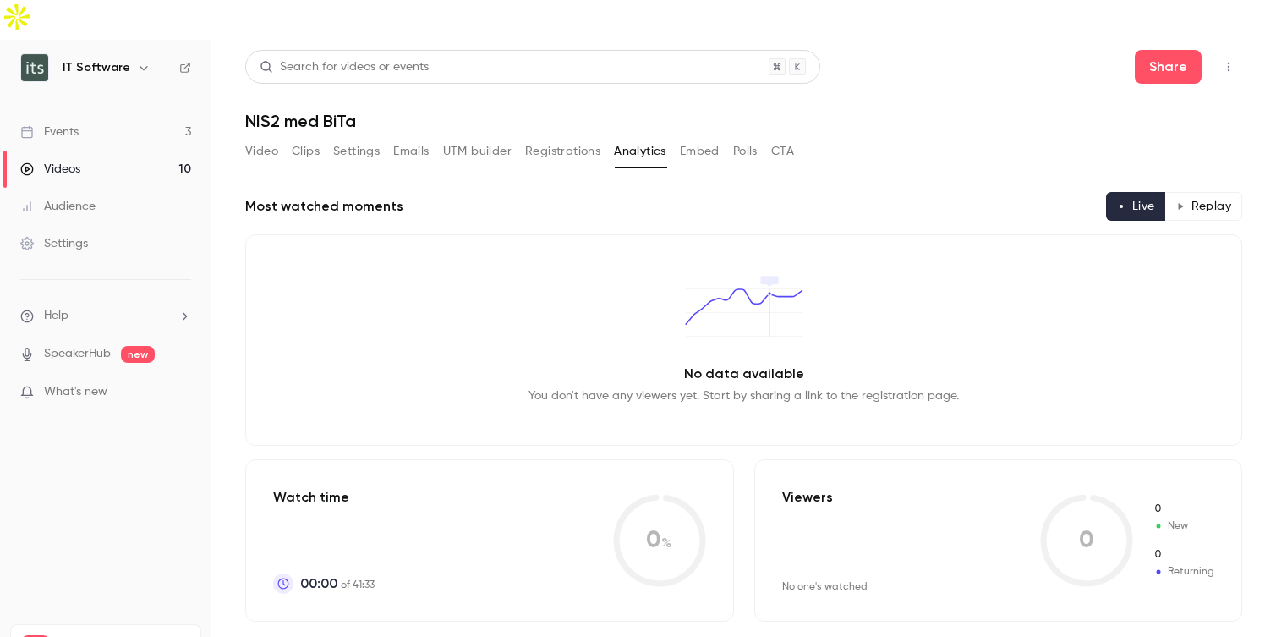
click at [713, 138] on button "Embed" at bounding box center [700, 151] width 40 height 27
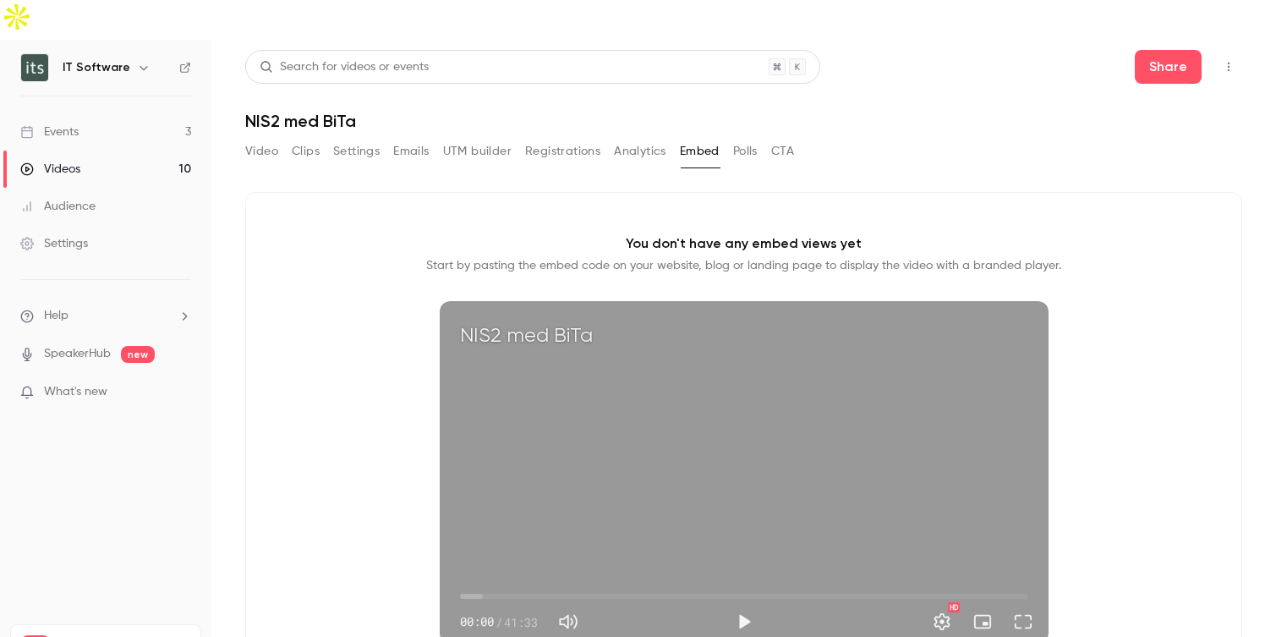
click at [750, 138] on button "Polls" at bounding box center [745, 151] width 25 height 27
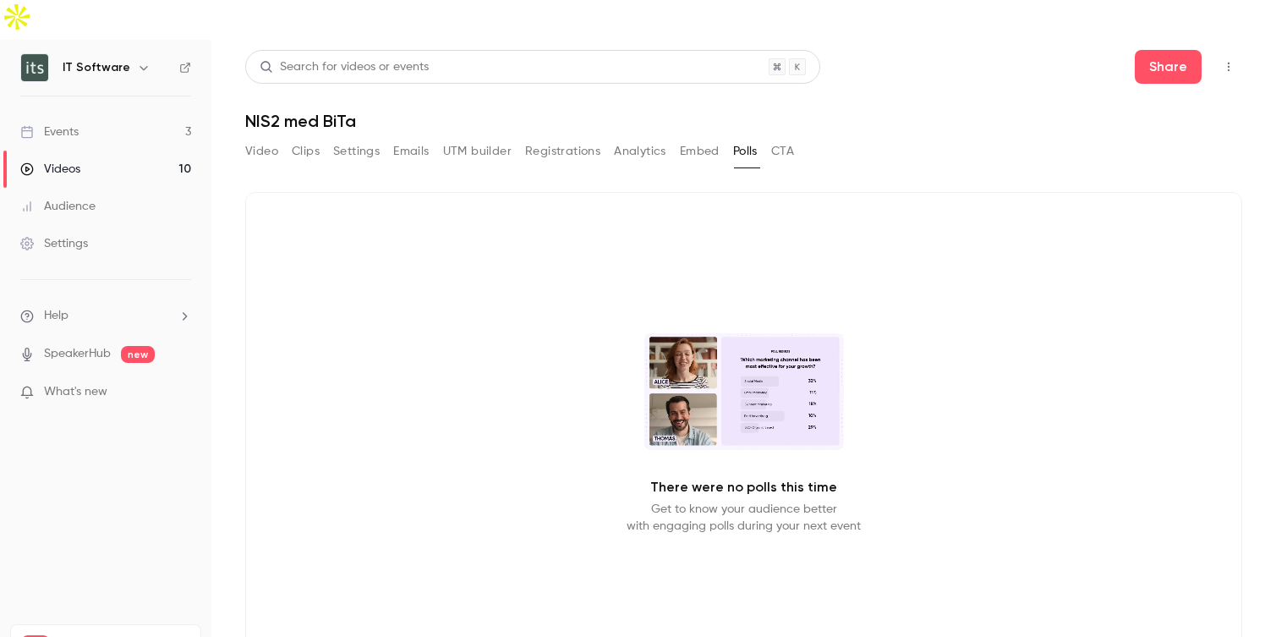
click at [786, 138] on button "CTA" at bounding box center [782, 151] width 23 height 27
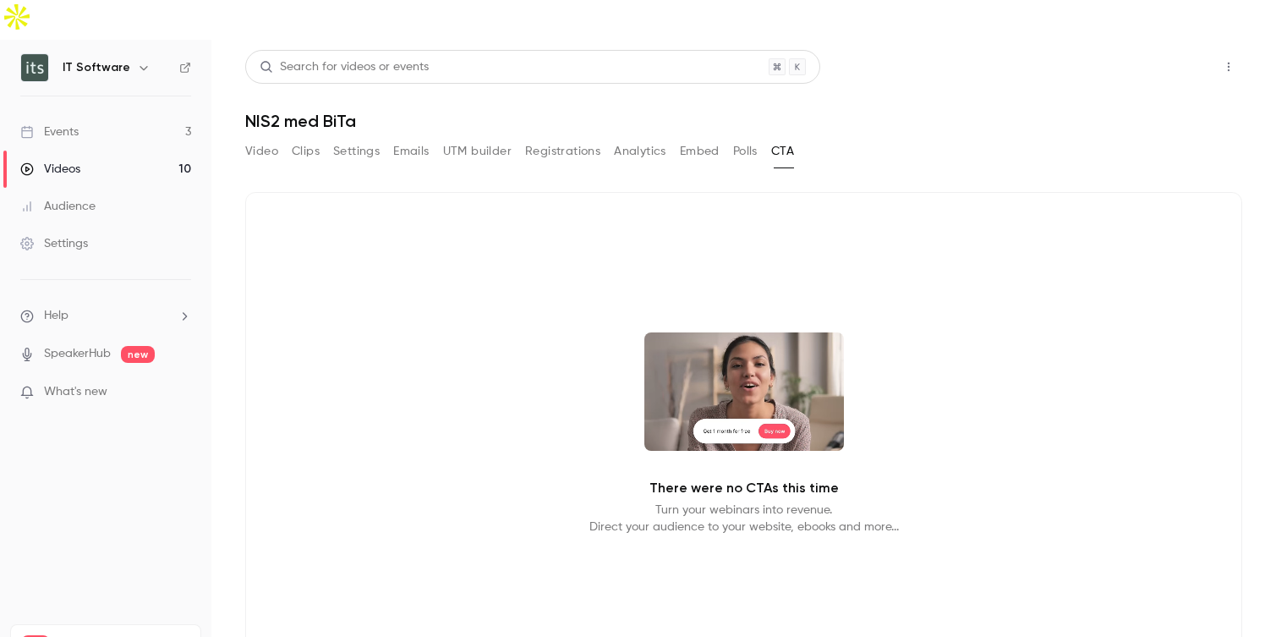
click at [1149, 50] on button "Share" at bounding box center [1167, 67] width 67 height 34
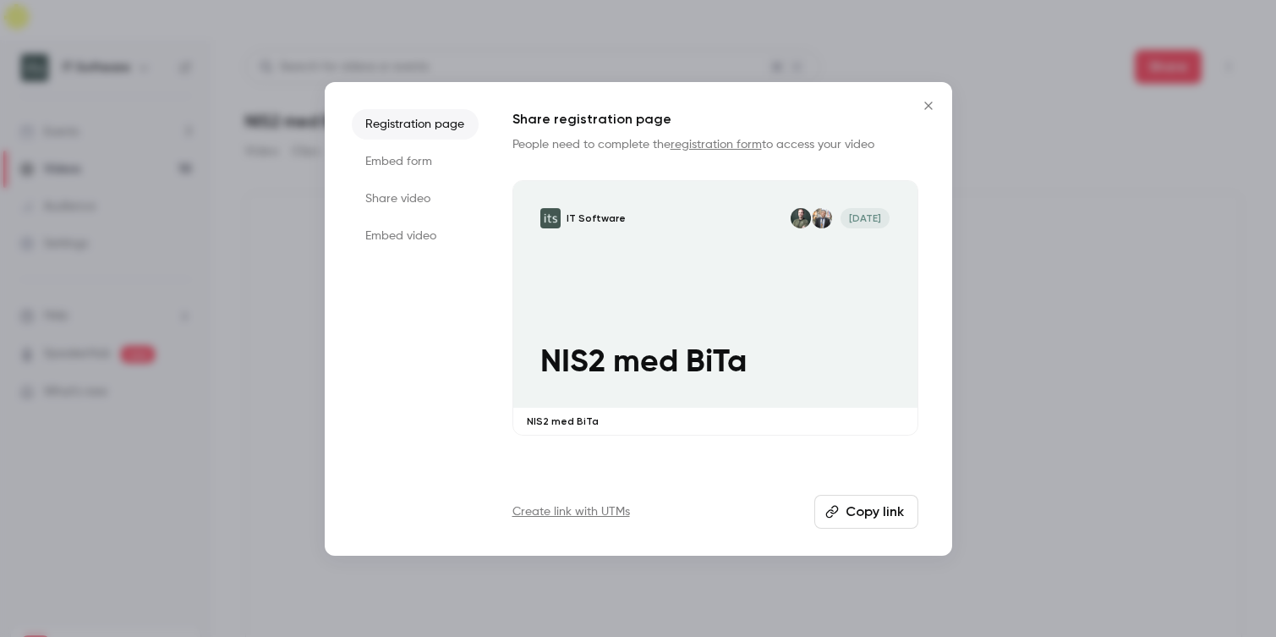
click at [412, 165] on li "Embed form" at bounding box center [415, 161] width 127 height 30
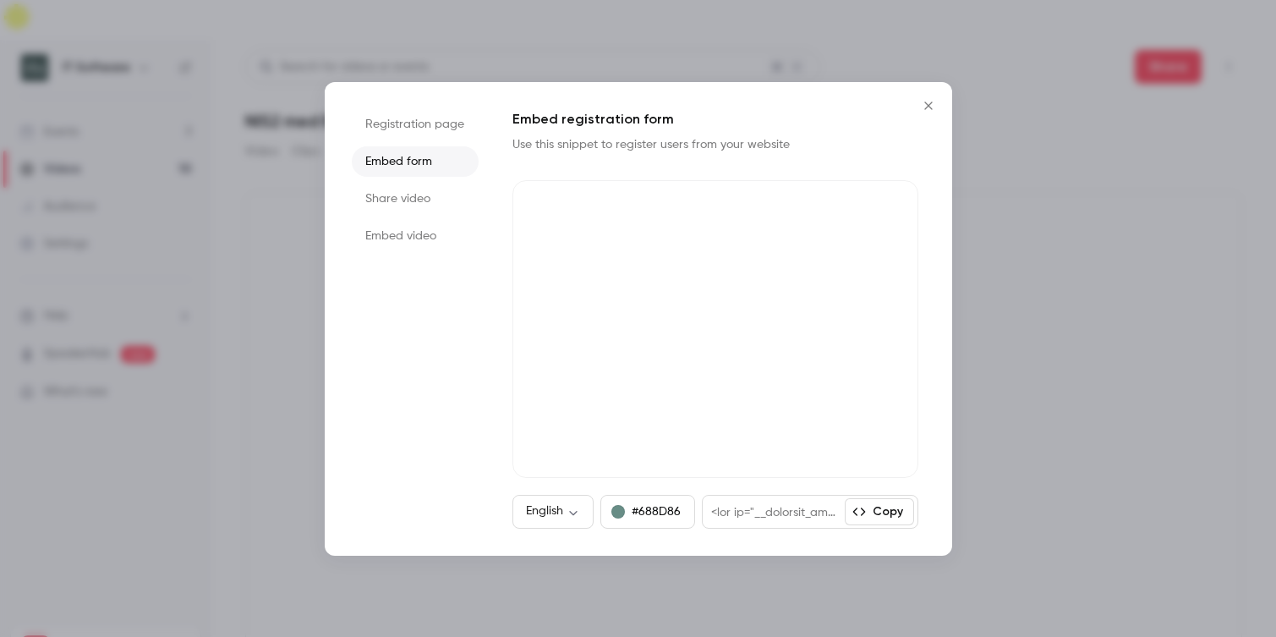
click at [404, 189] on li "Share video" at bounding box center [415, 198] width 127 height 30
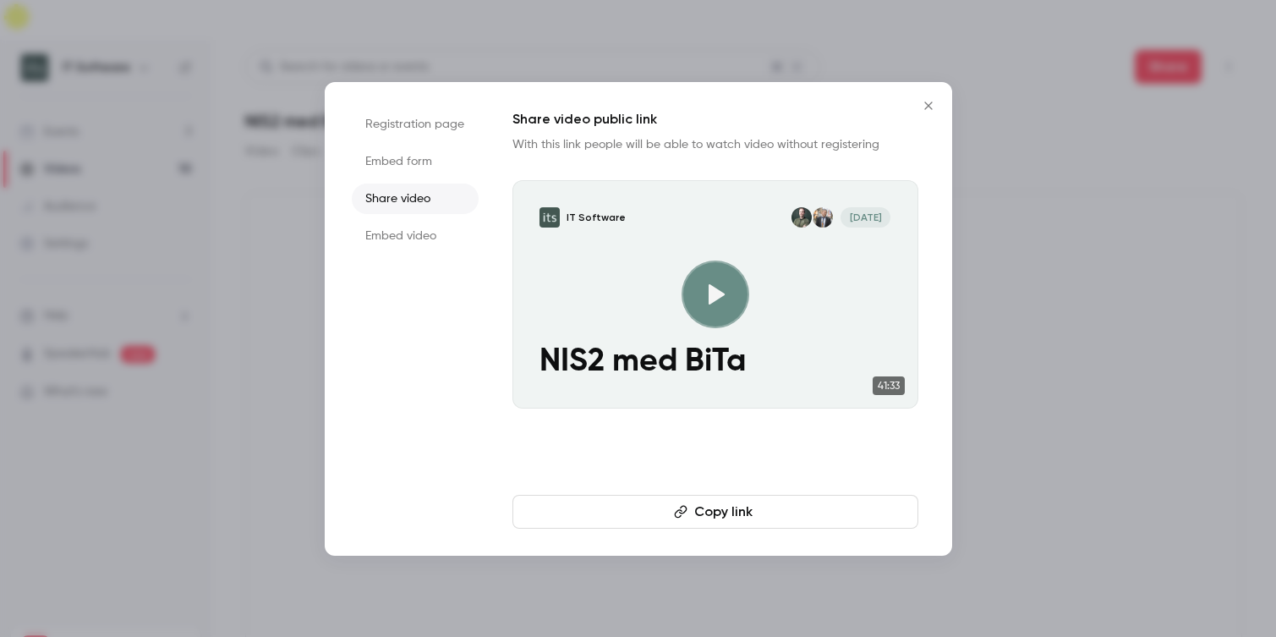
click at [400, 233] on li "Embed video" at bounding box center [415, 236] width 127 height 30
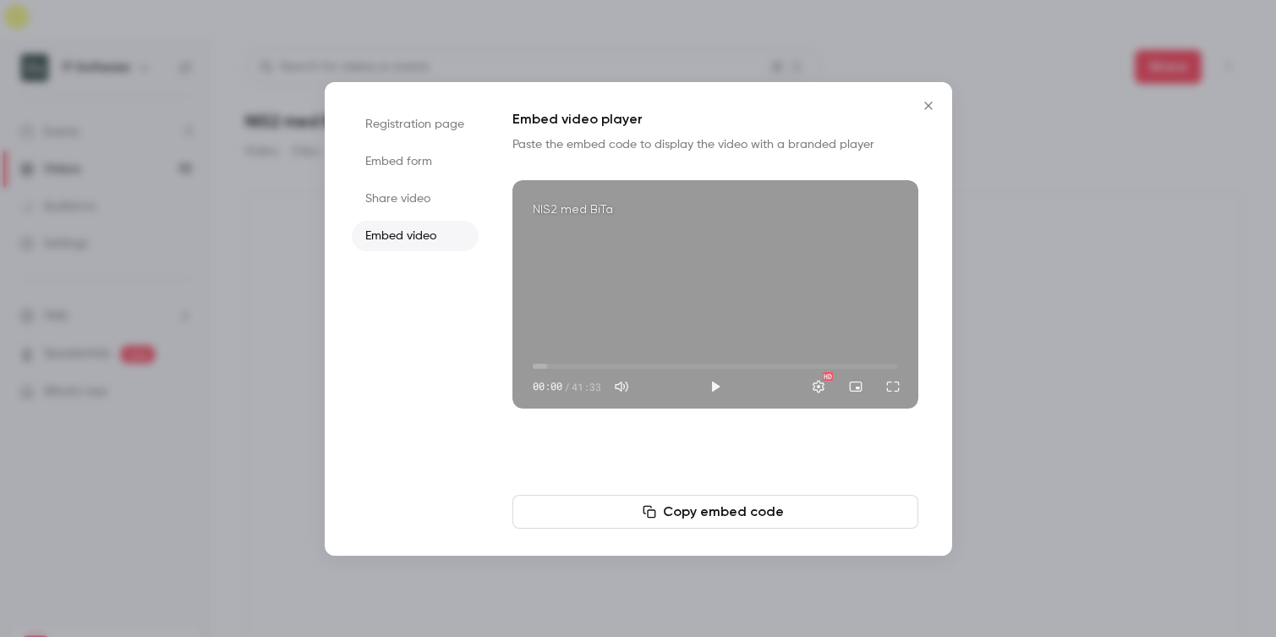
click at [932, 102] on icon "Close" at bounding box center [928, 106] width 20 height 14
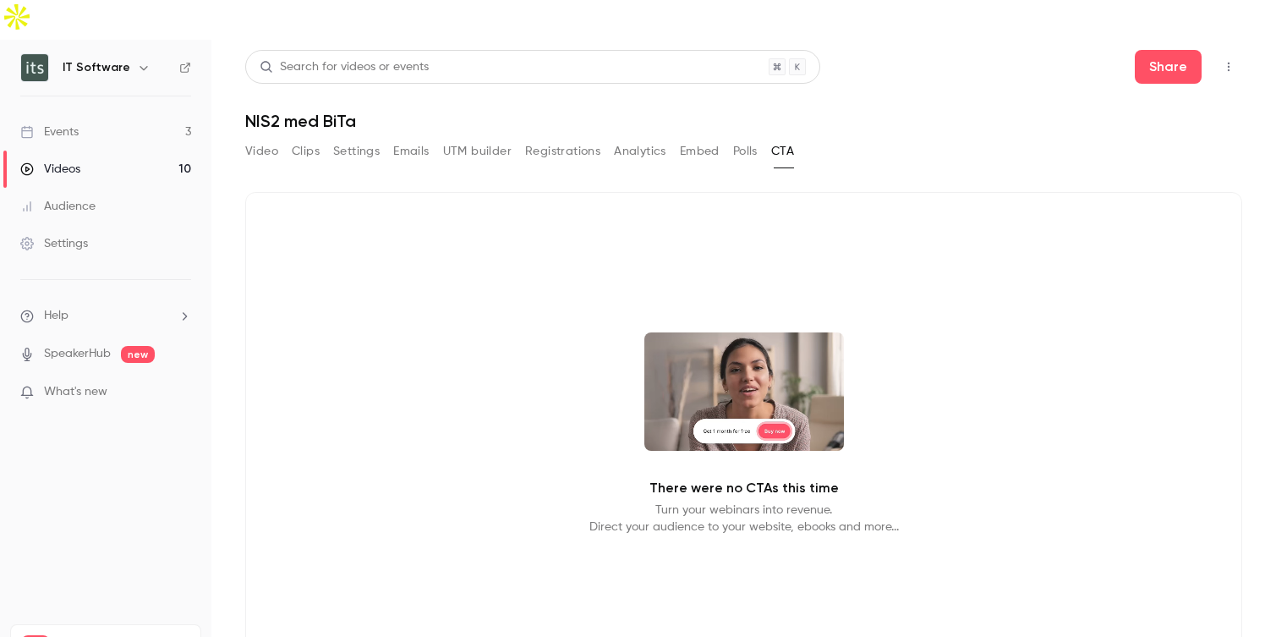
click at [268, 138] on button "Video" at bounding box center [261, 151] width 33 height 27
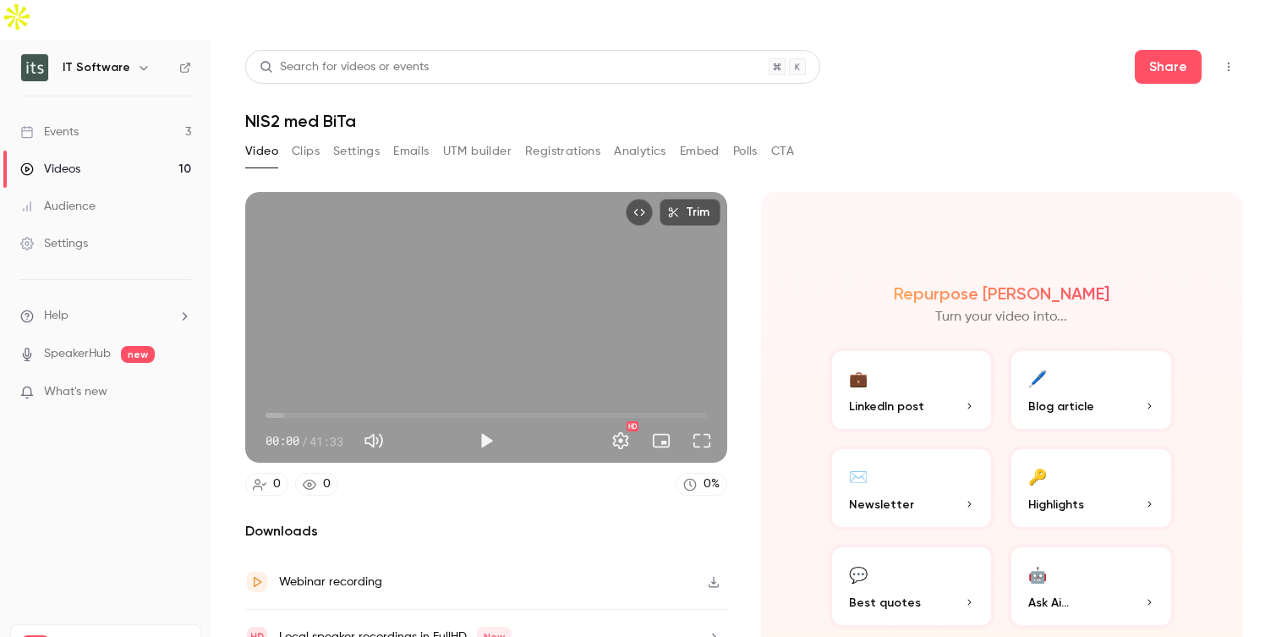
click at [85, 198] on div "Audience" at bounding box center [57, 206] width 75 height 17
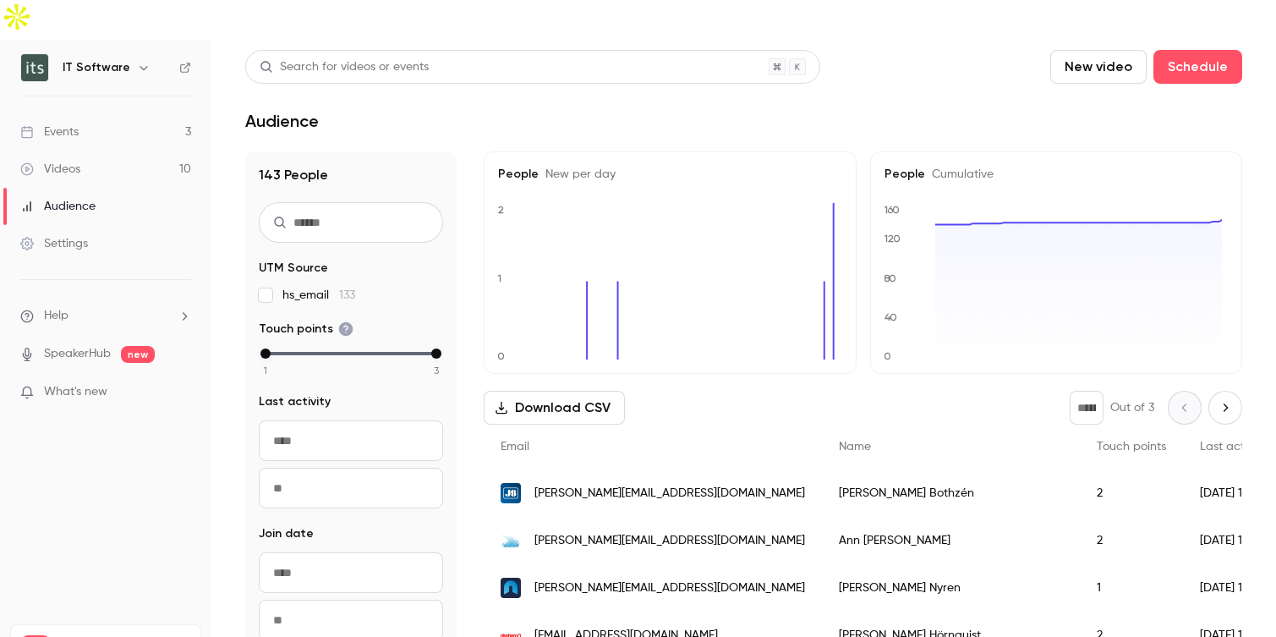
click at [66, 161] on div "Videos" at bounding box center [50, 169] width 60 height 17
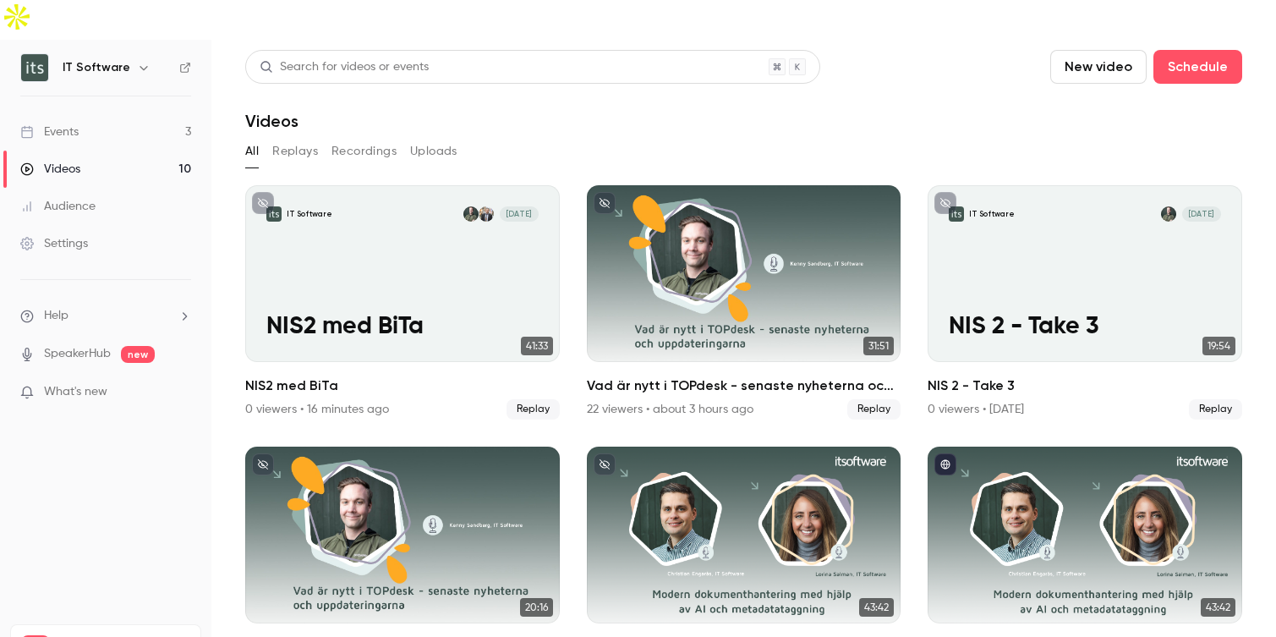
click at [65, 123] on div "Events" at bounding box center [49, 131] width 58 height 17
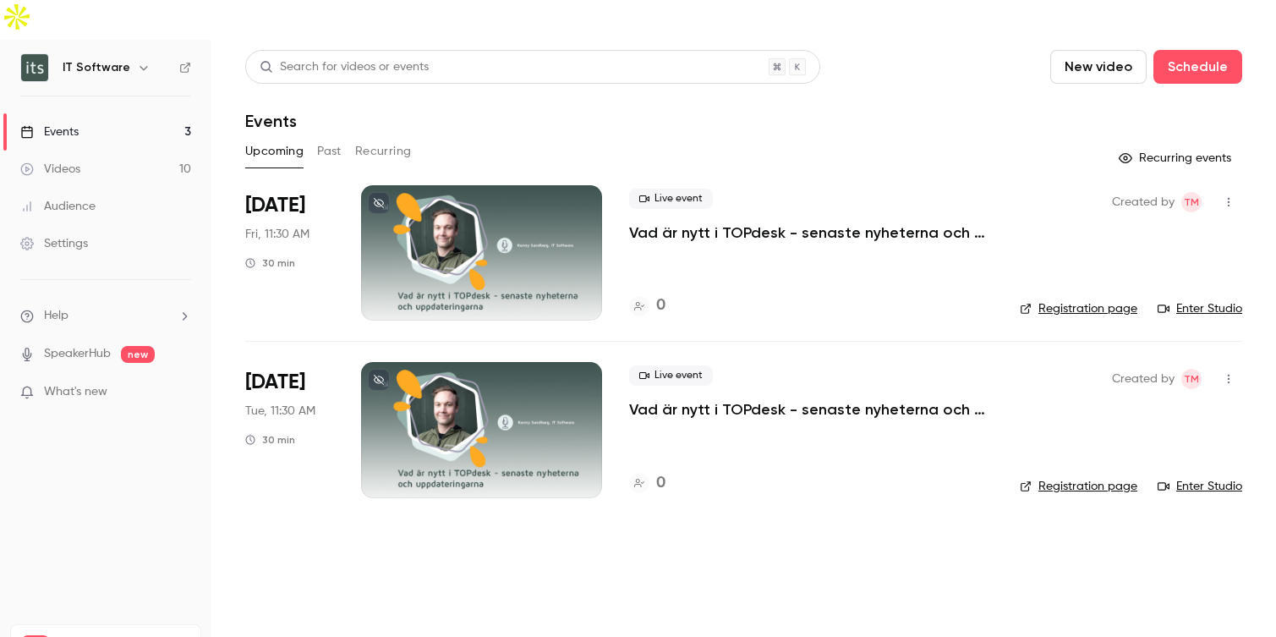
click at [337, 138] on button "Past" at bounding box center [329, 151] width 25 height 27
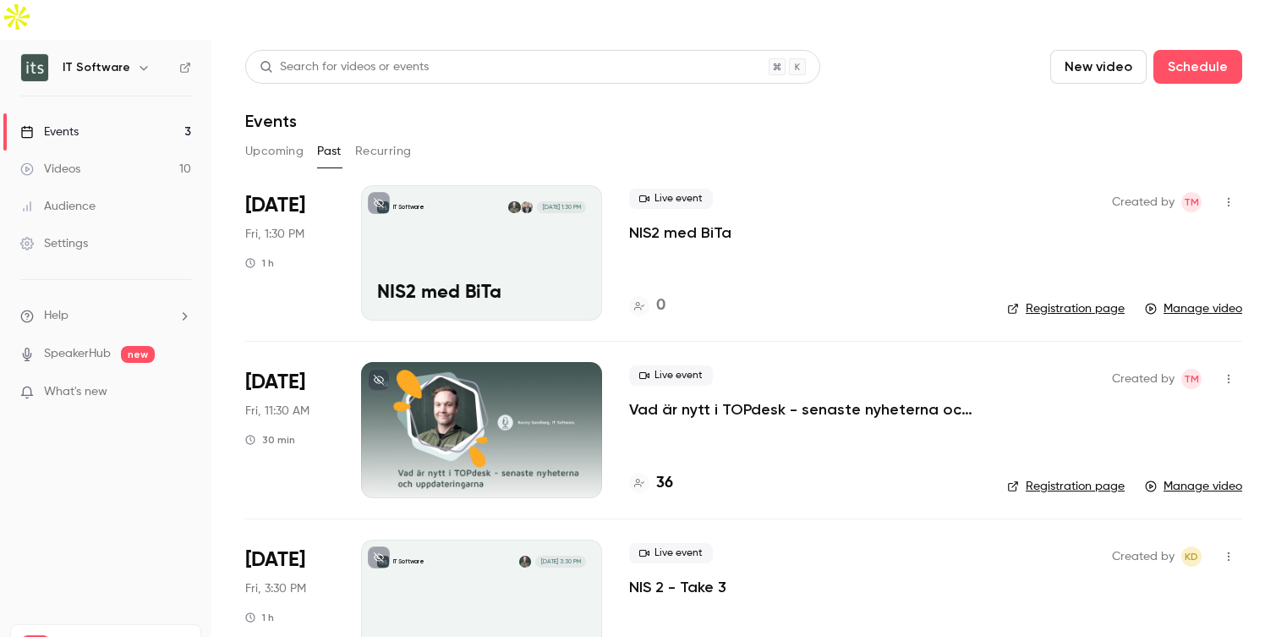
click at [270, 138] on button "Upcoming" at bounding box center [274, 151] width 58 height 27
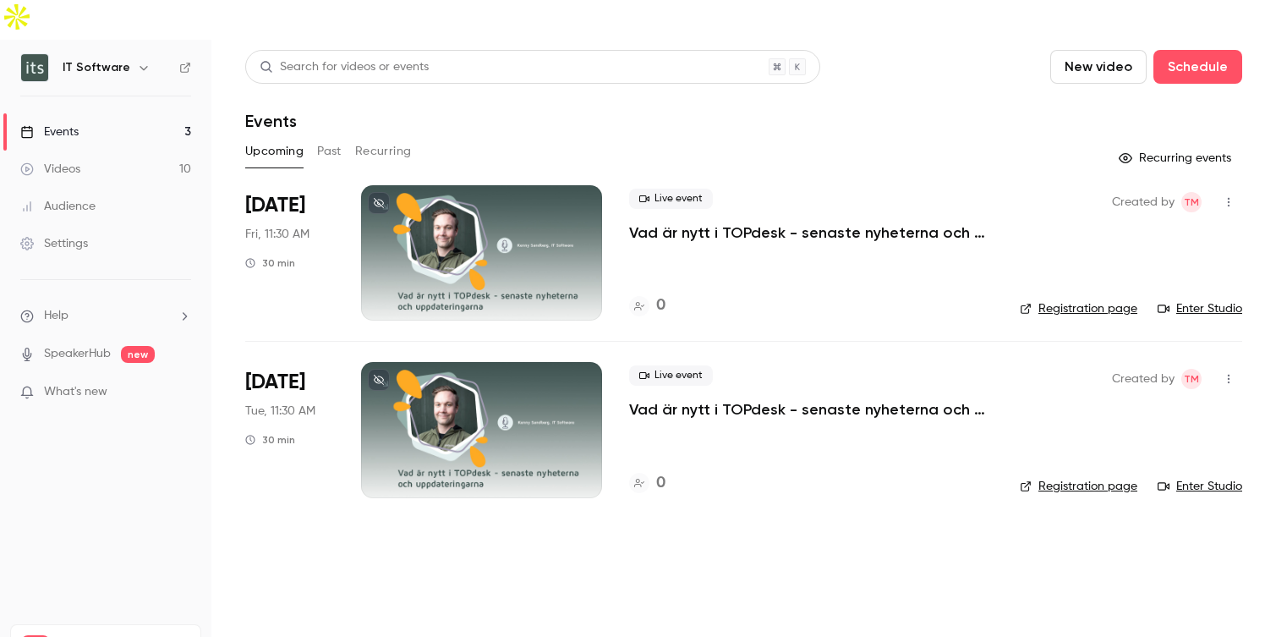
click at [65, 161] on div "Videos" at bounding box center [50, 169] width 60 height 17
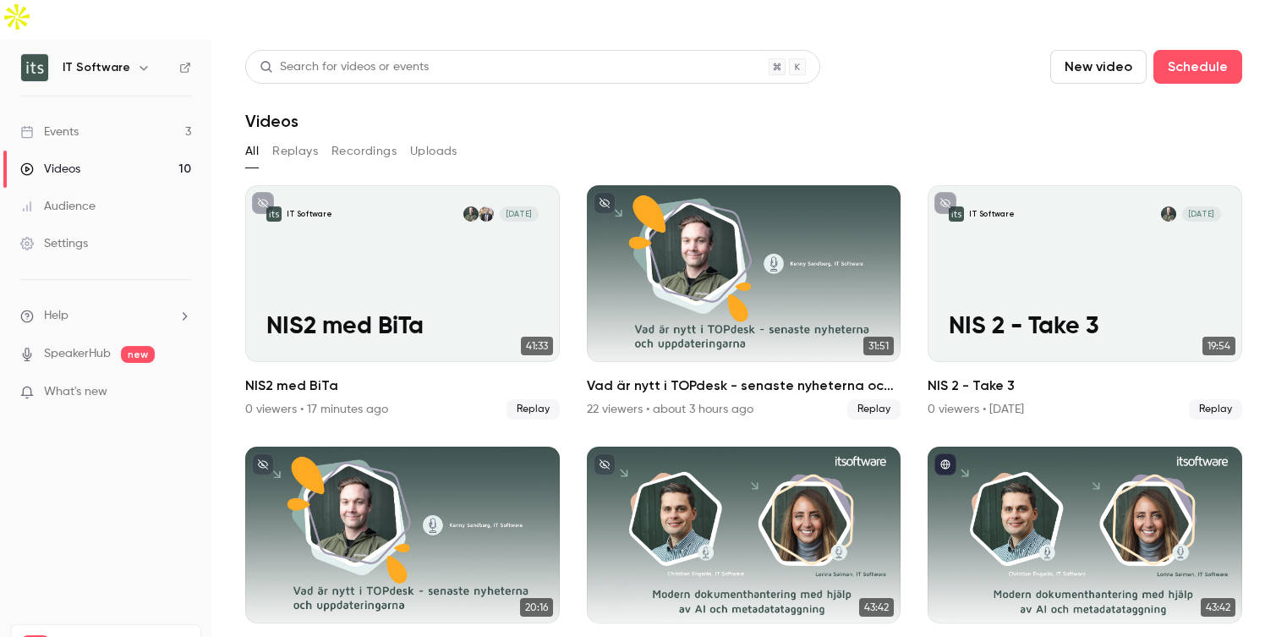
click at [68, 235] on div "Settings" at bounding box center [54, 243] width 68 height 17
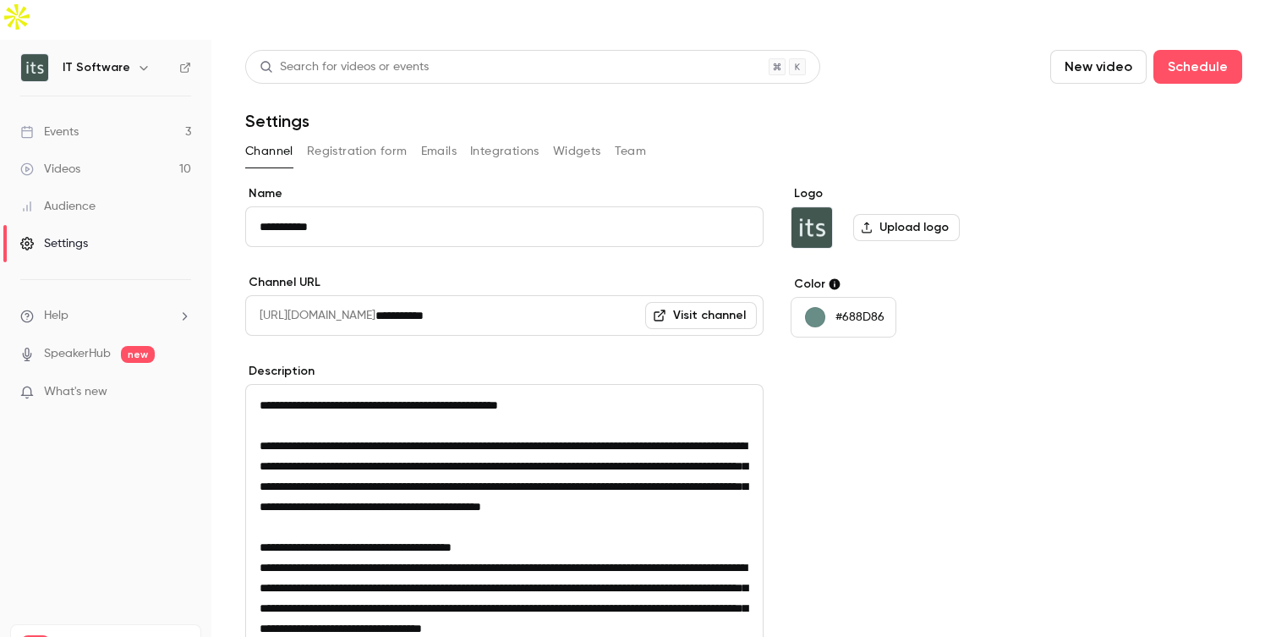
click at [64, 161] on div "Videos" at bounding box center [50, 169] width 60 height 17
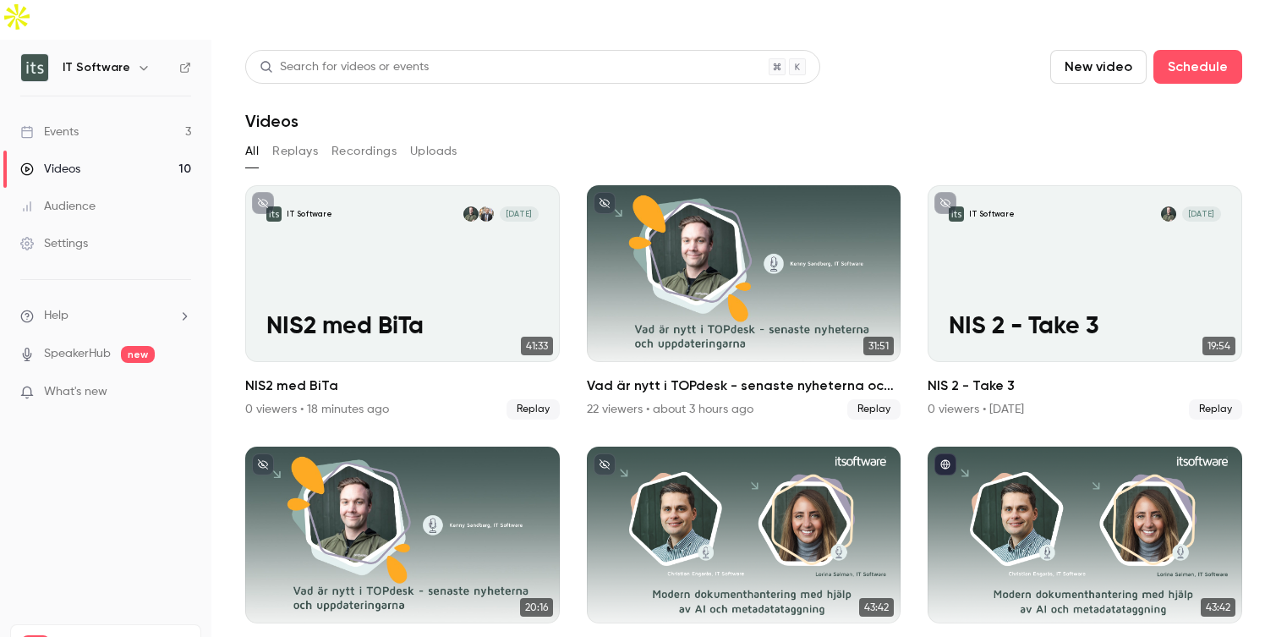
click at [0, 150] on link "Videos 10" at bounding box center [105, 168] width 211 height 37
